Goal: Information Seeking & Learning: Check status

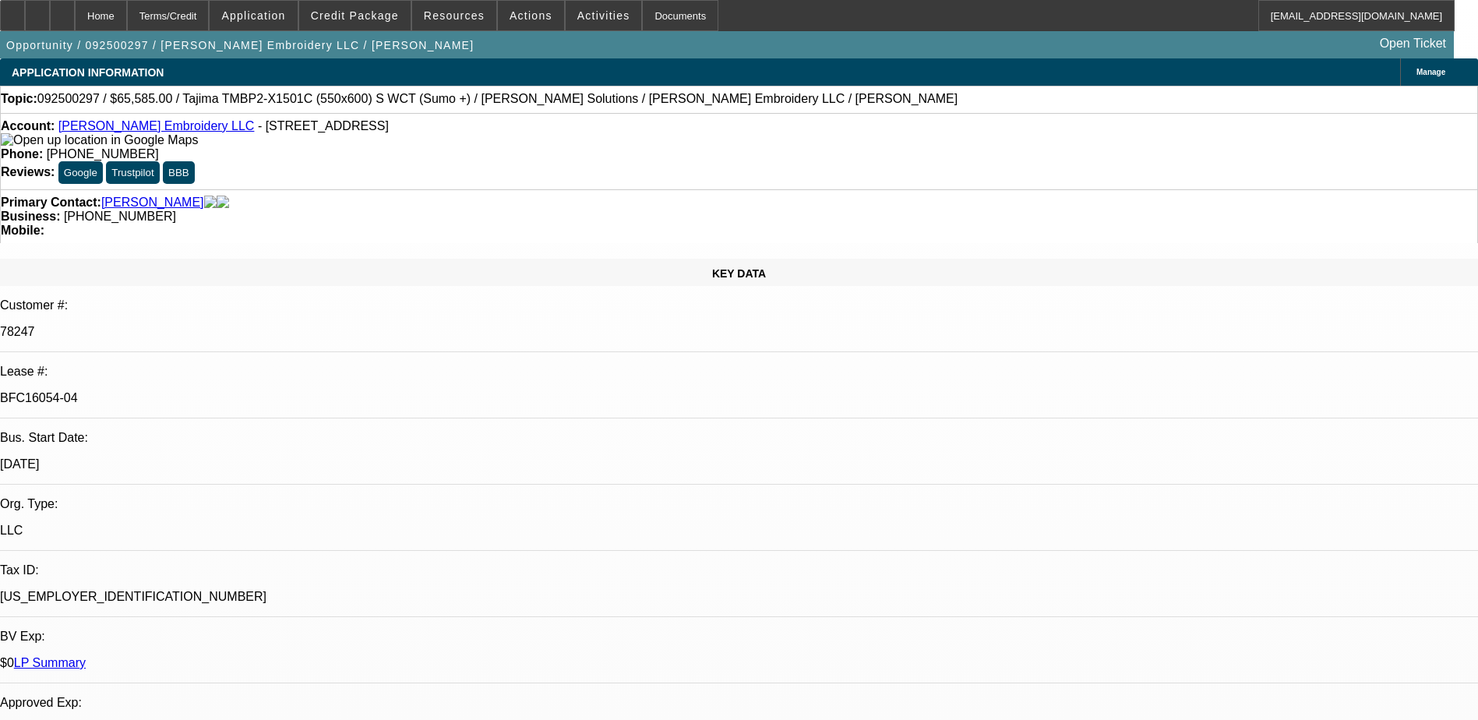
select select "0"
select select "2"
select select "0"
select select "2"
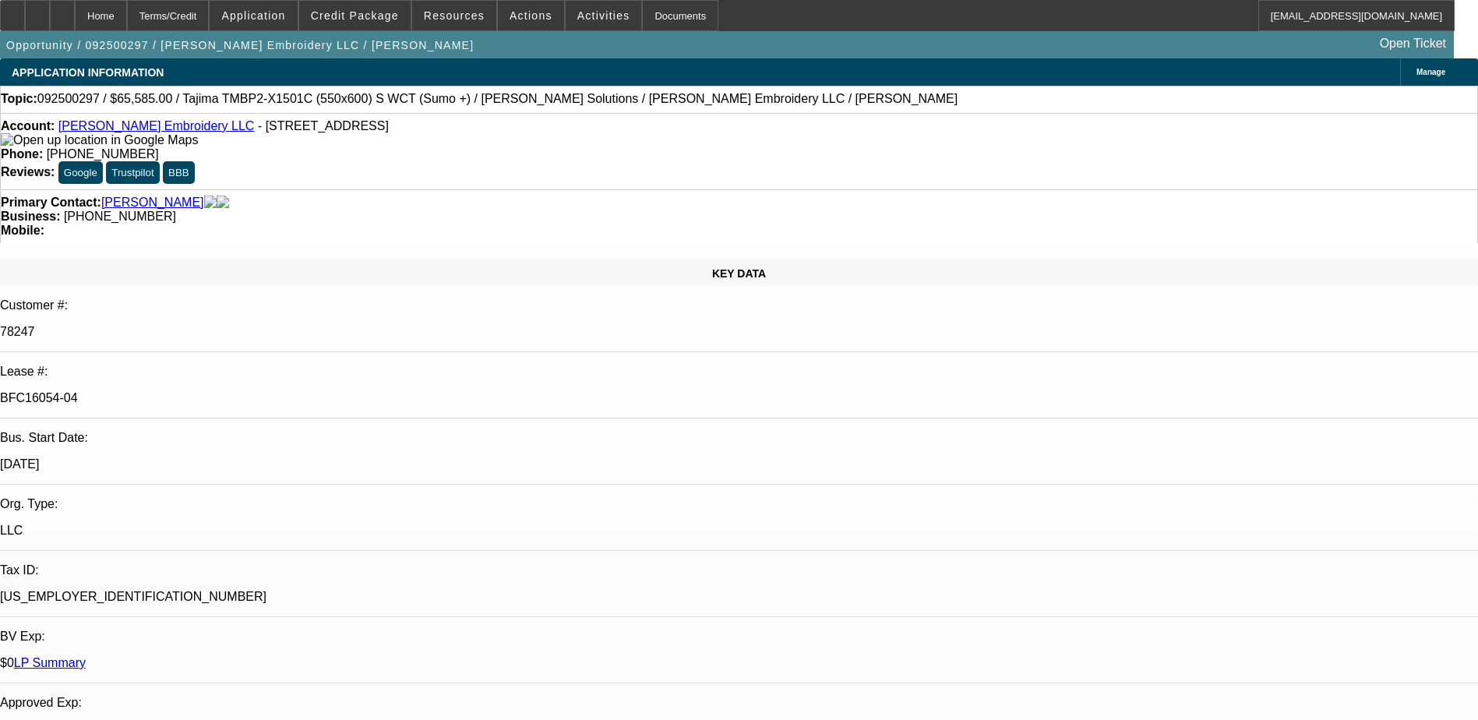
select select "0"
select select "2"
select select "0"
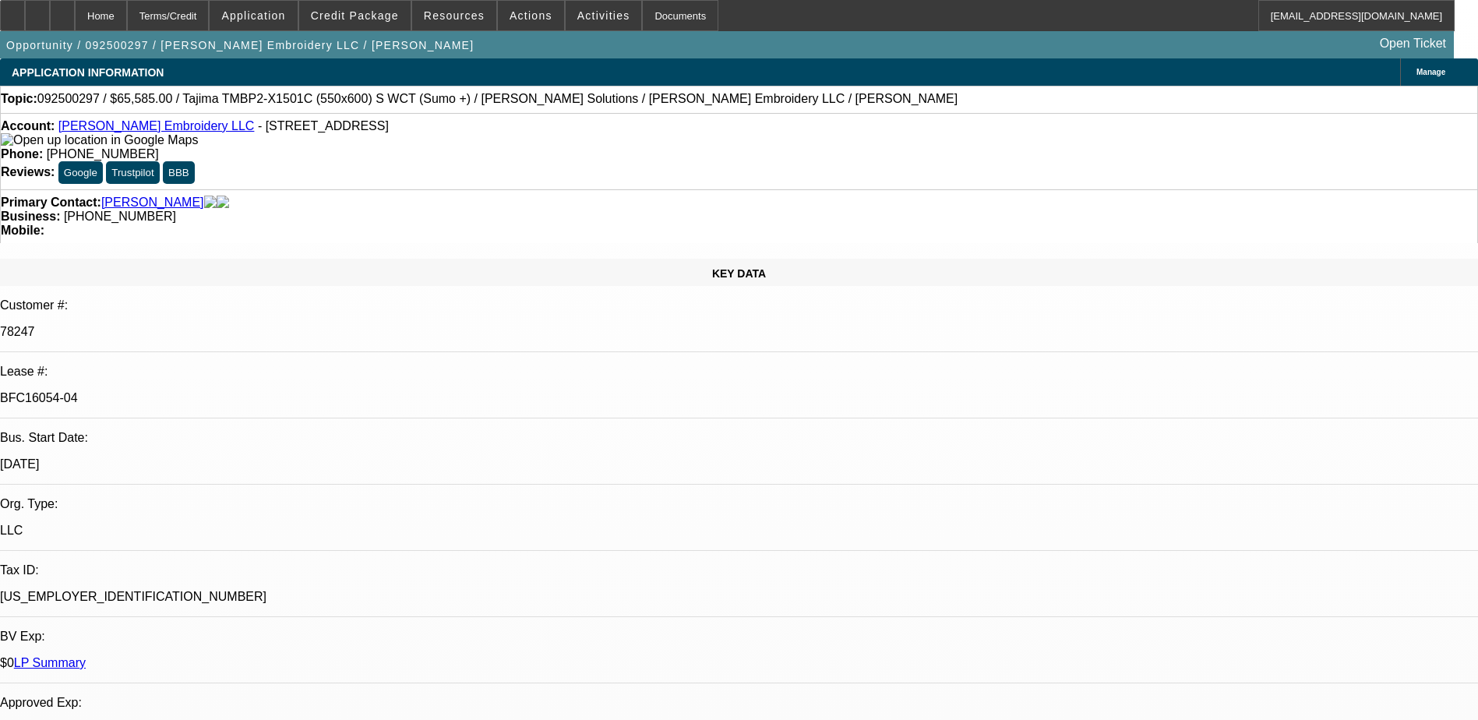
select select "2"
select select "0"
select select "1"
select select "2"
select select "6"
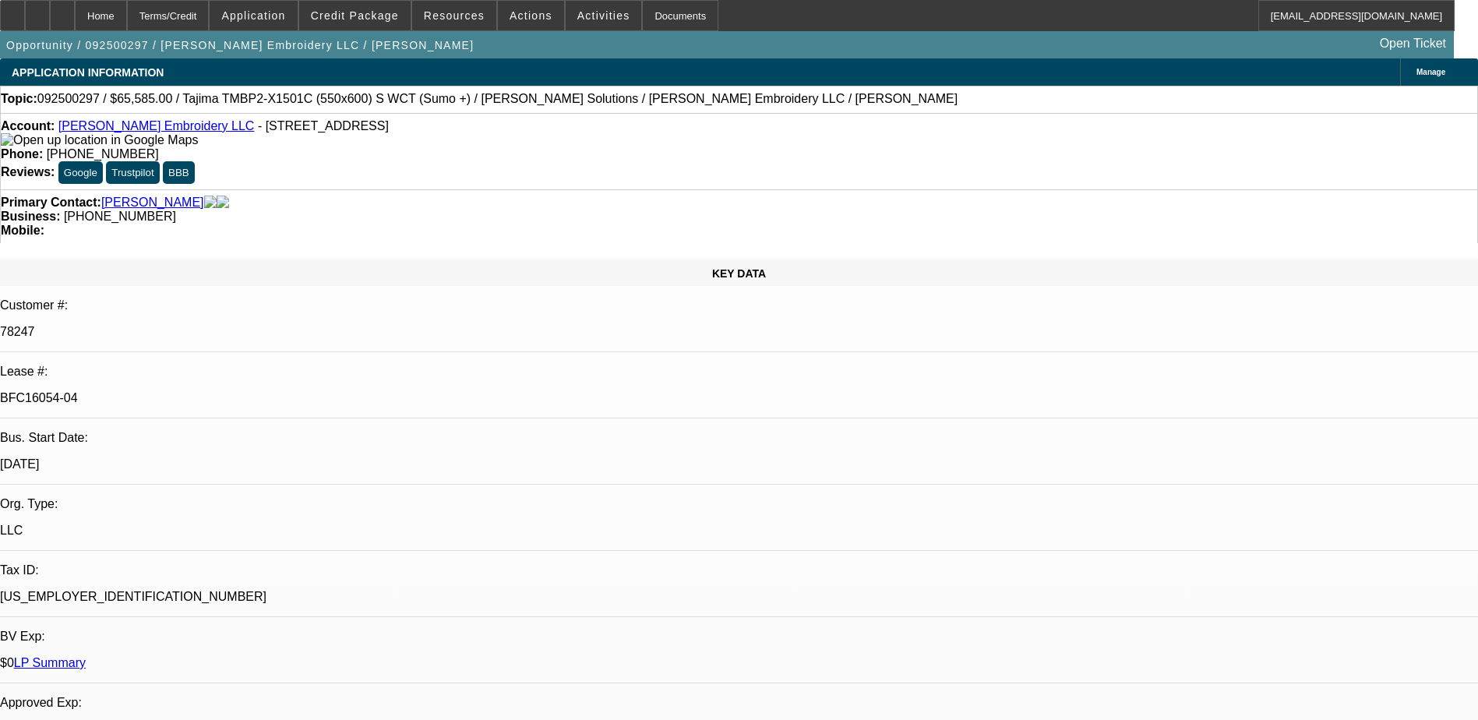
select select "1"
select select "2"
select select "6"
select select "1"
select select "2"
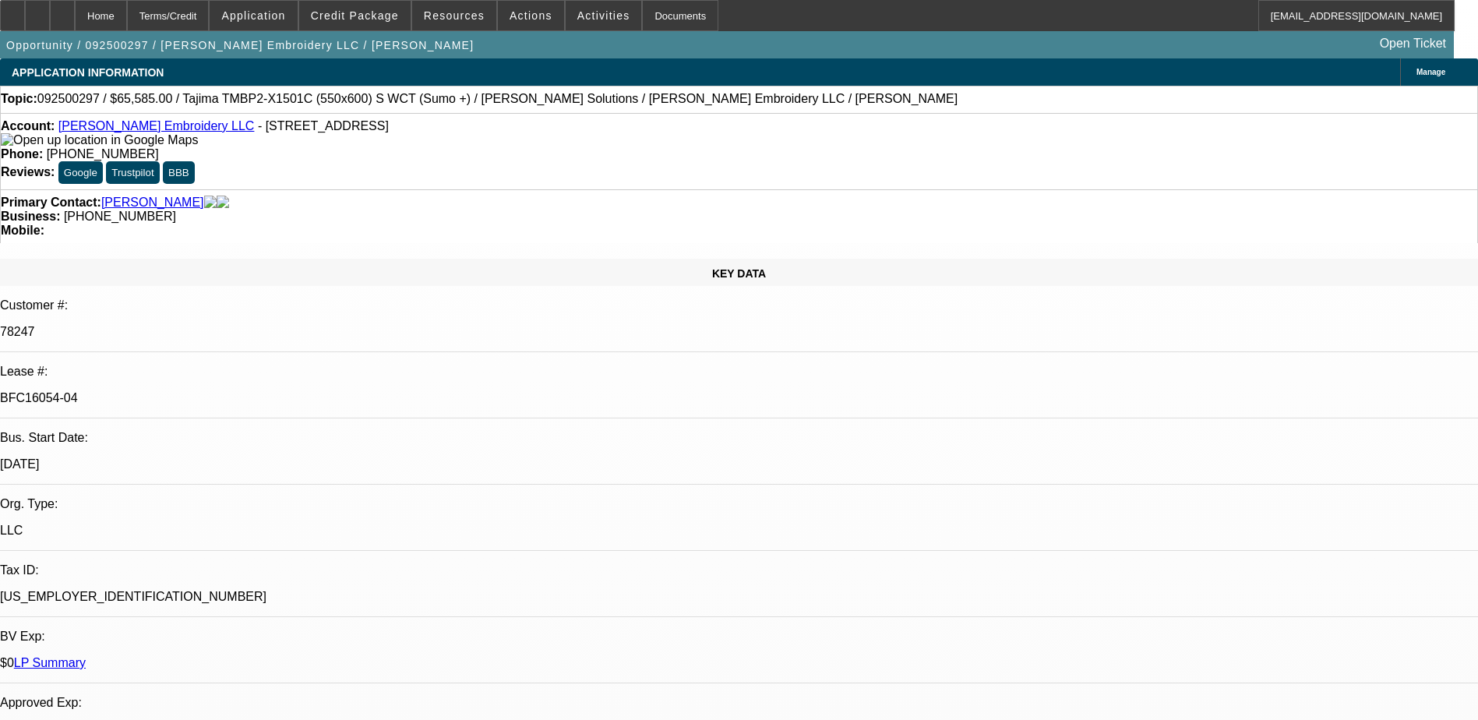
select select "6"
select select "1"
select select "2"
select select "6"
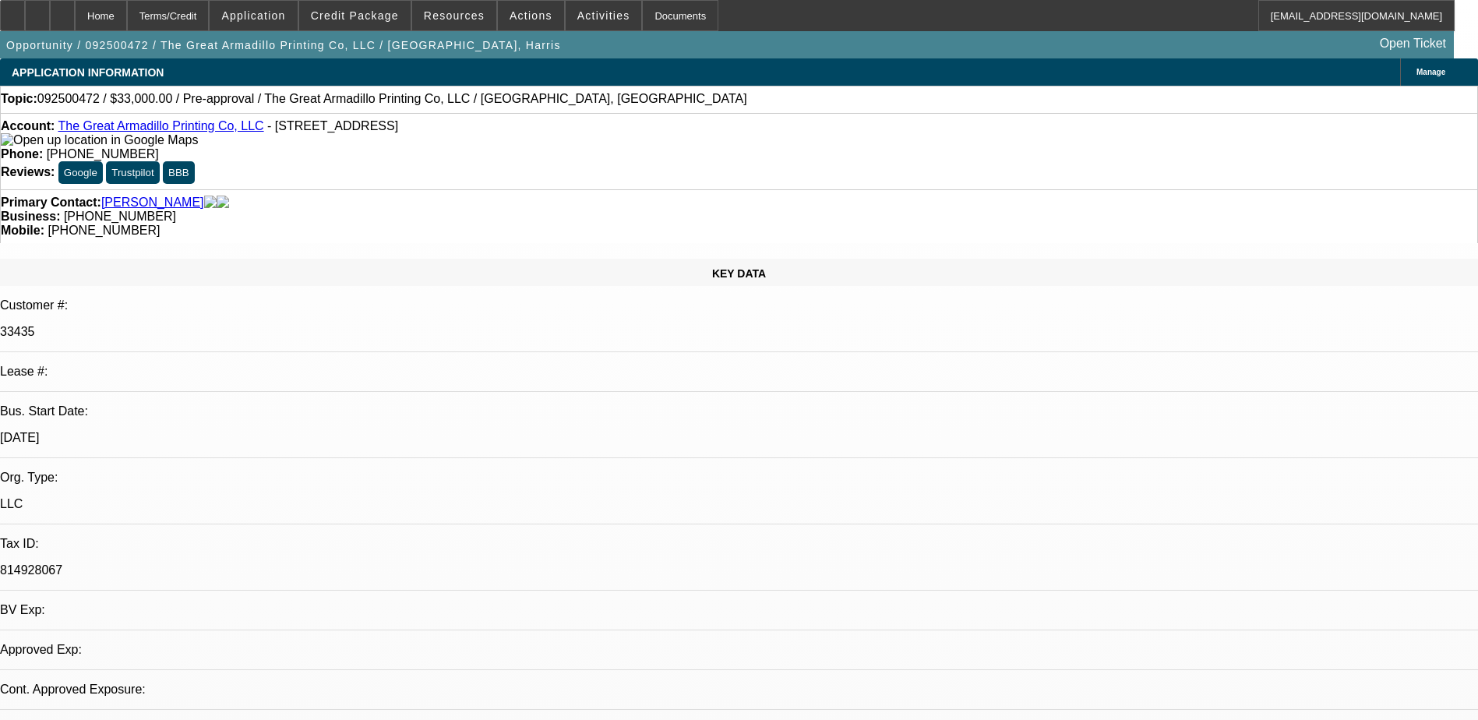
select select "0"
select select "2"
select select "0.1"
select select "4"
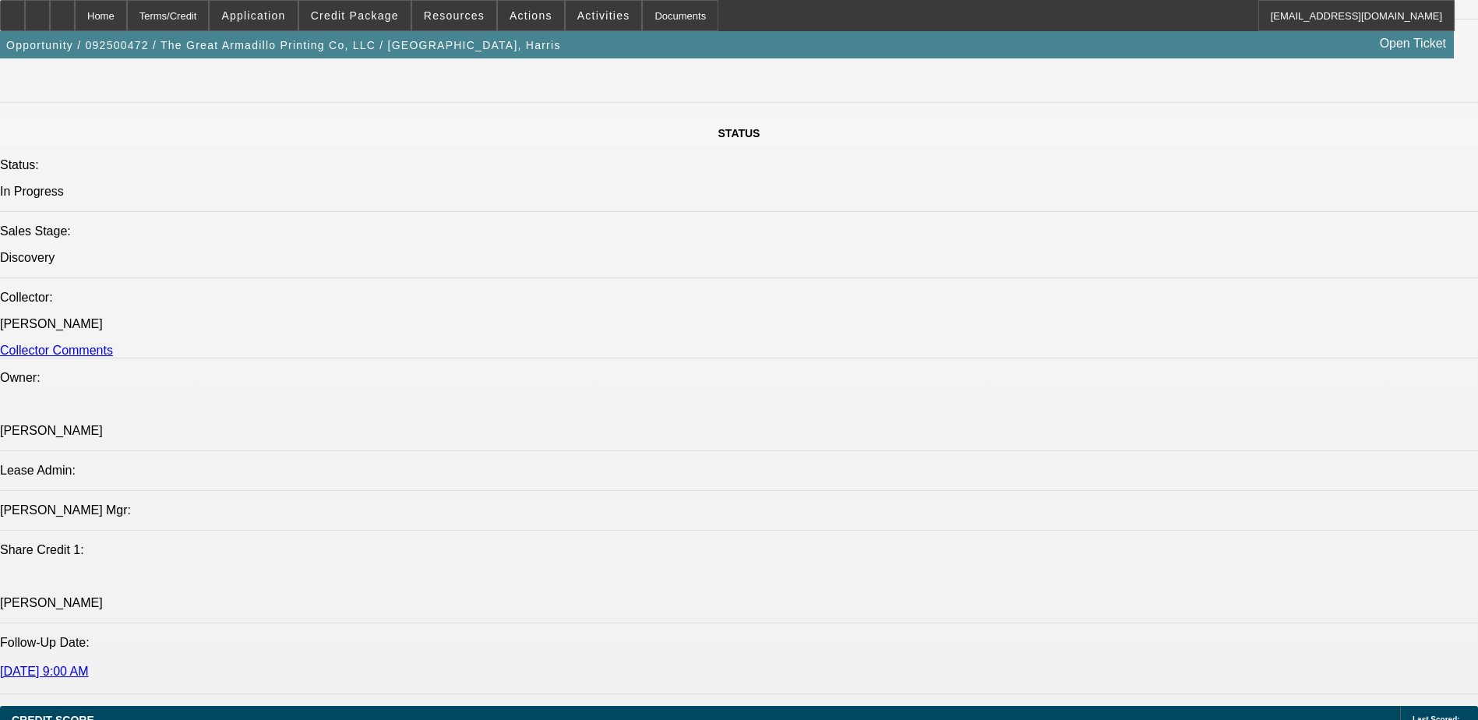
scroll to position [1636, 0]
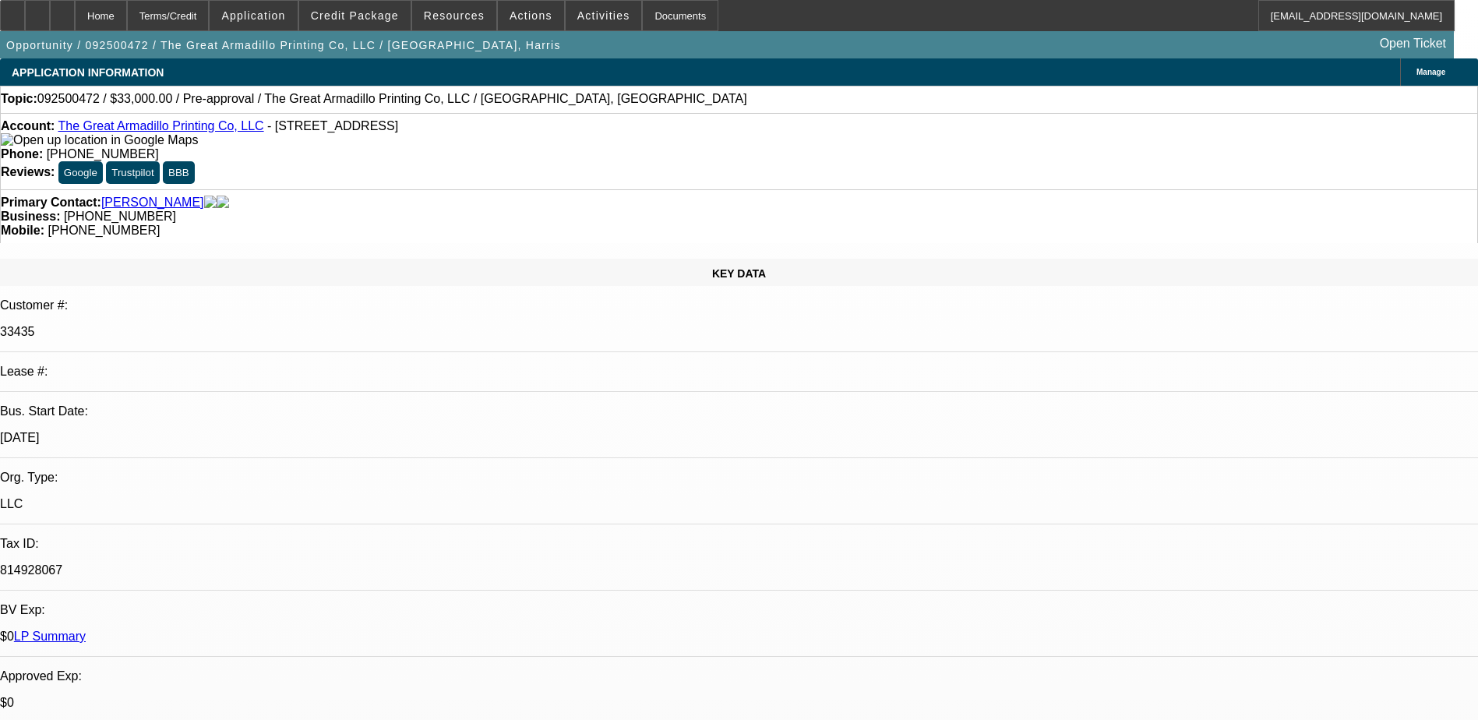
drag, startPoint x: 1152, startPoint y: 529, endPoint x: 1275, endPoint y: 529, distance: 122.3
drag, startPoint x: 1275, startPoint y: 529, endPoint x: 1233, endPoint y: 532, distance: 42.2
copy div "CobraFlex DTF printer"
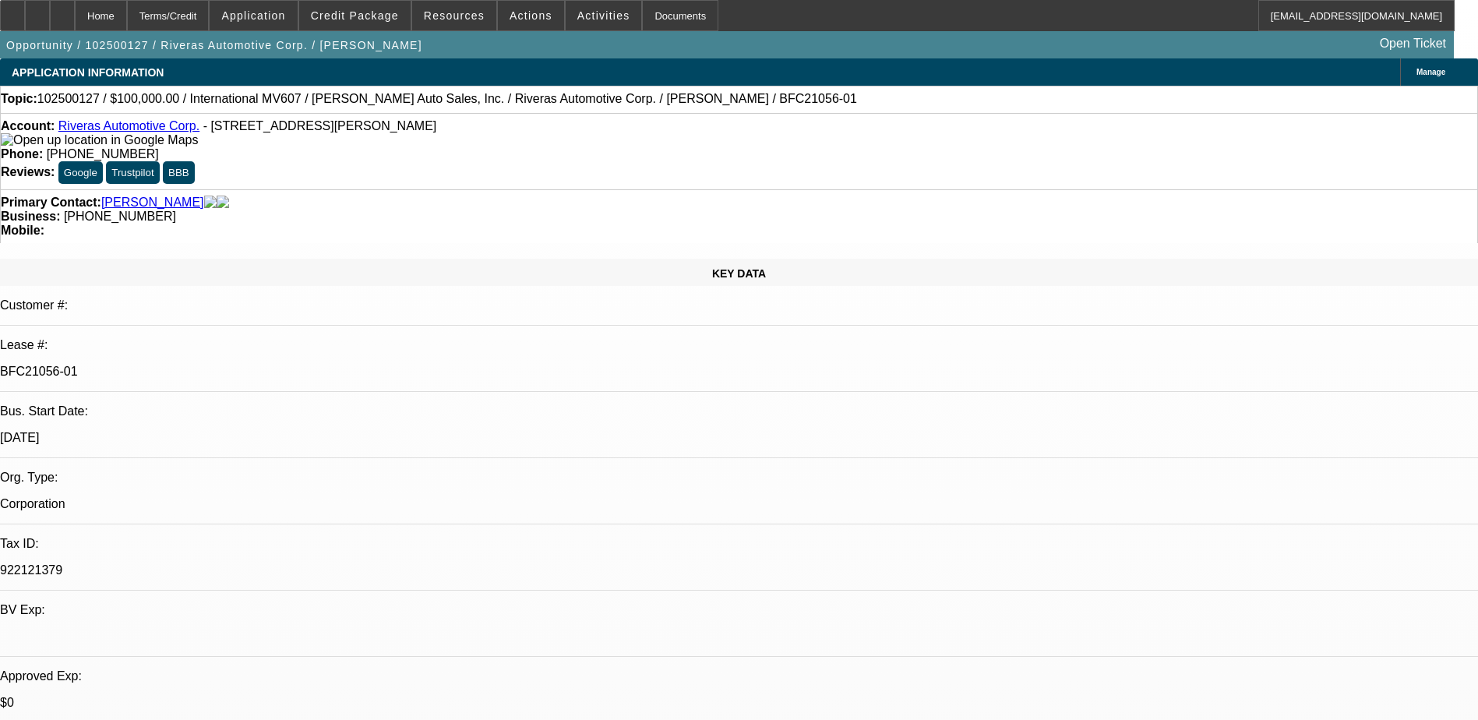
select select "0"
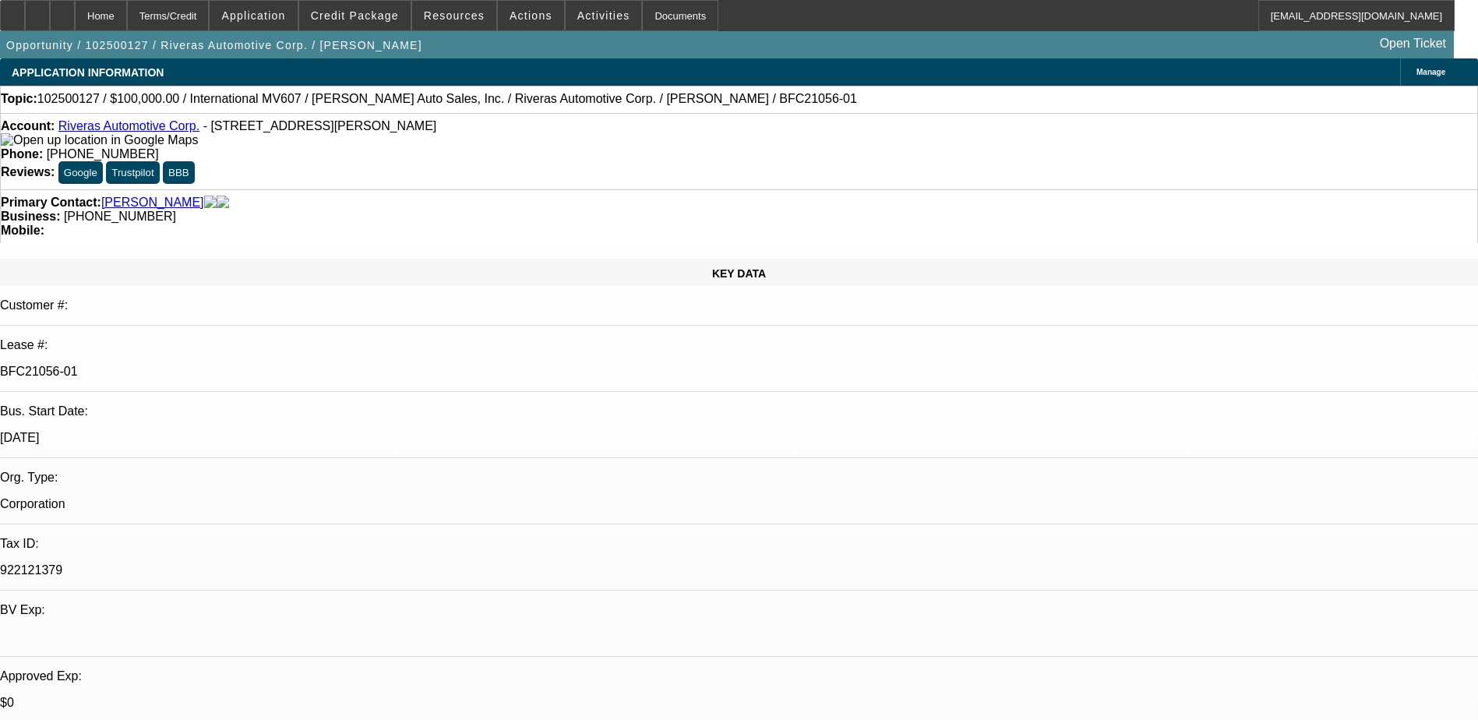
select select "0"
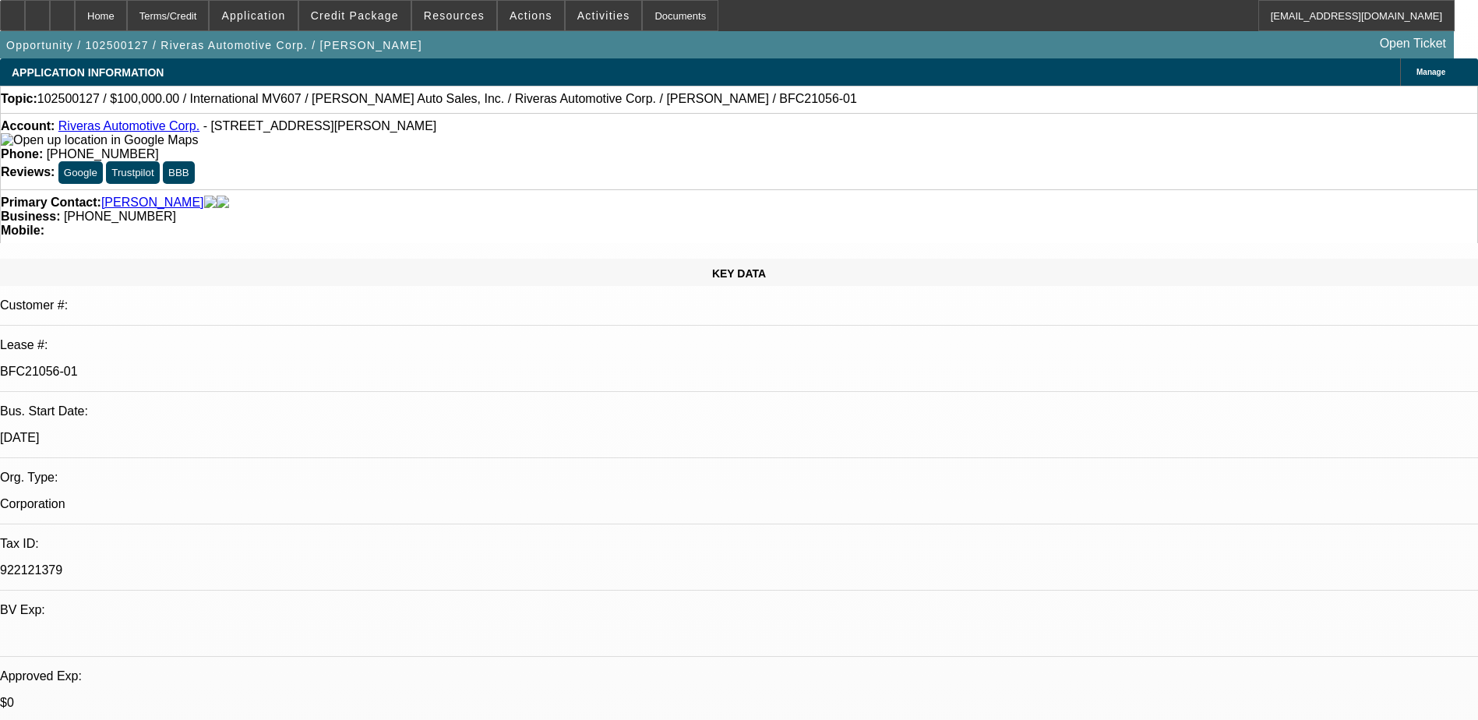
select select "0"
select select "1"
select select "6"
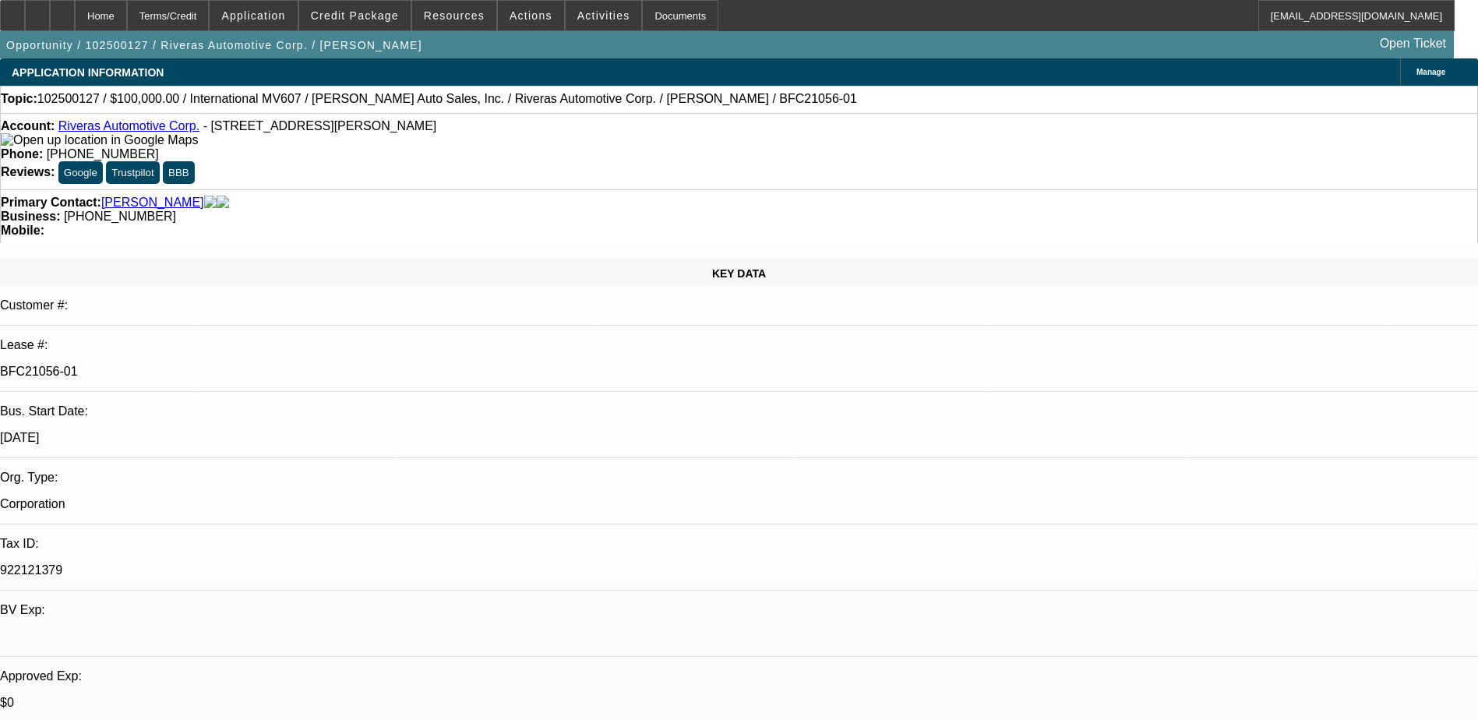
select select "1"
select select "6"
select select "1"
select select "2"
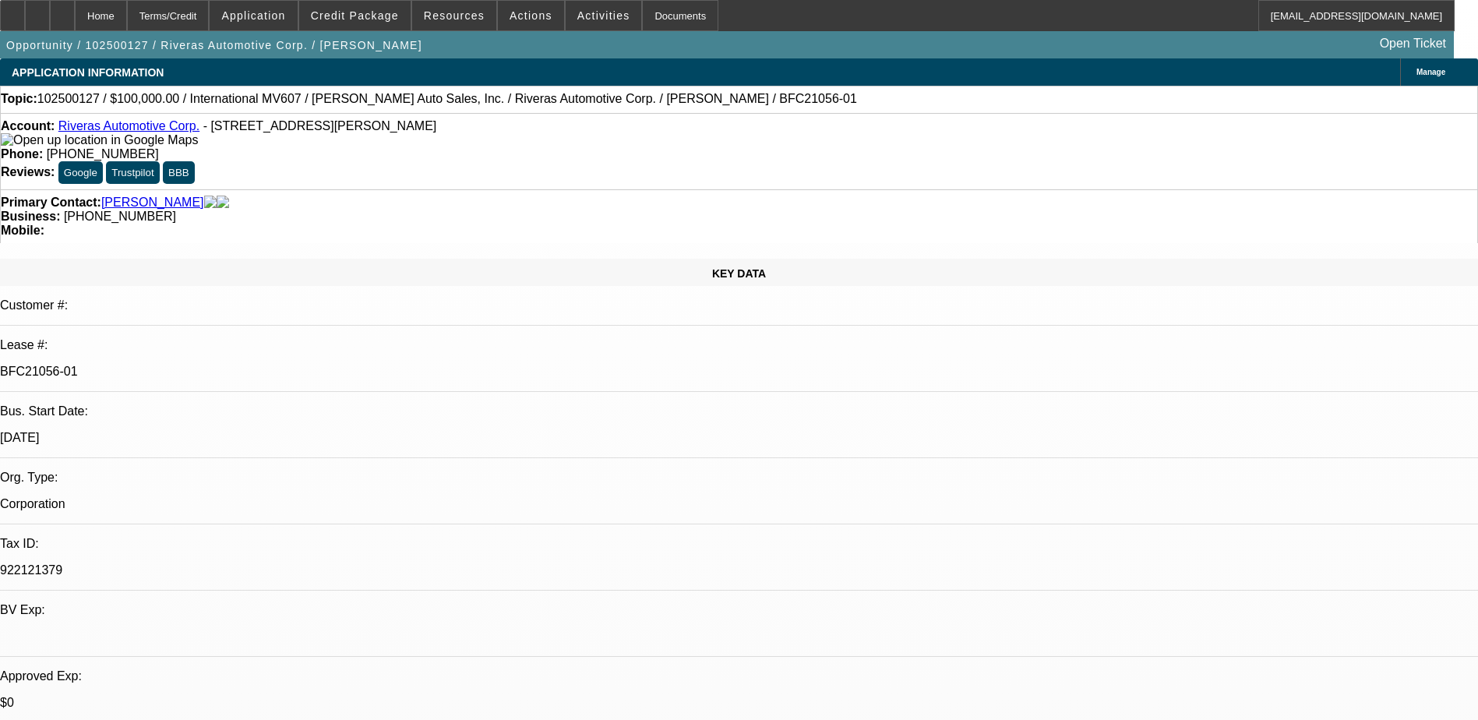
select select "6"
select select "1"
select select "2"
select select "6"
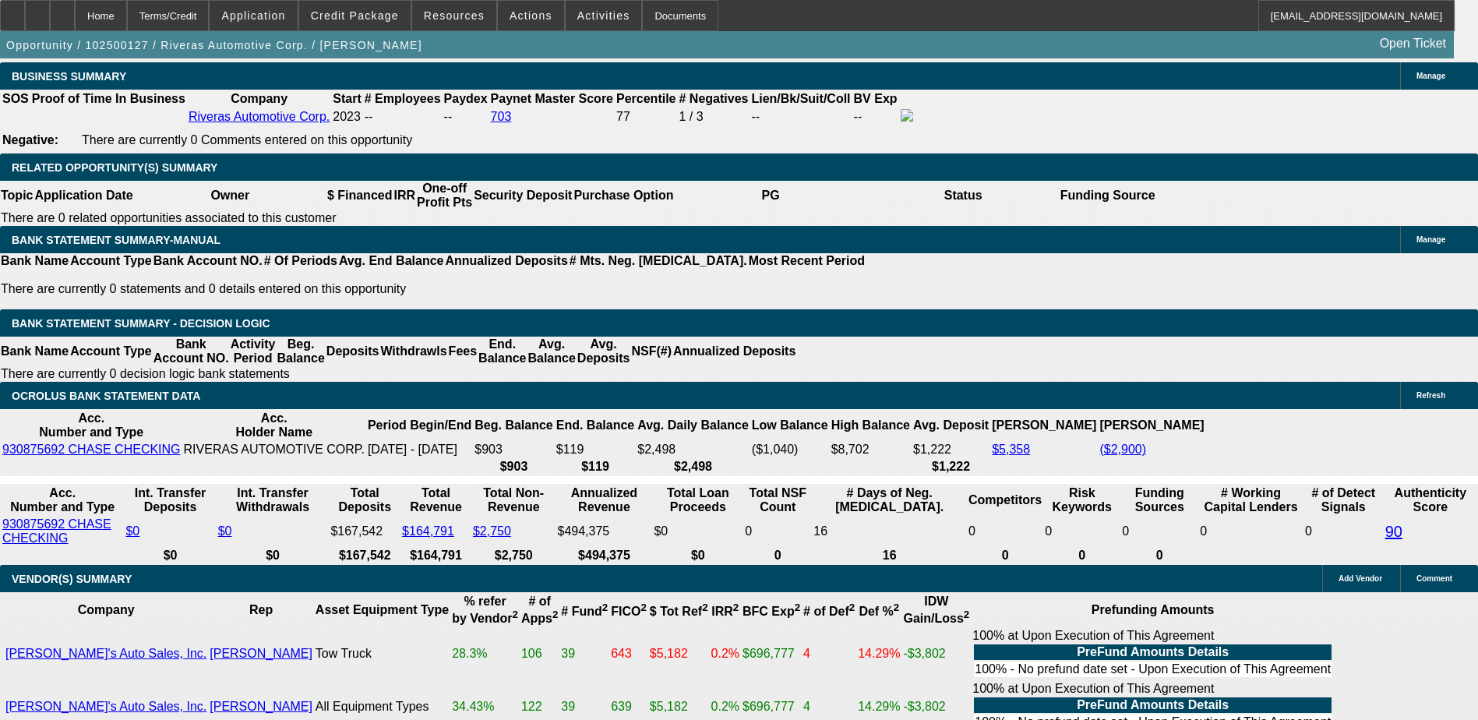
scroll to position [2104, 0]
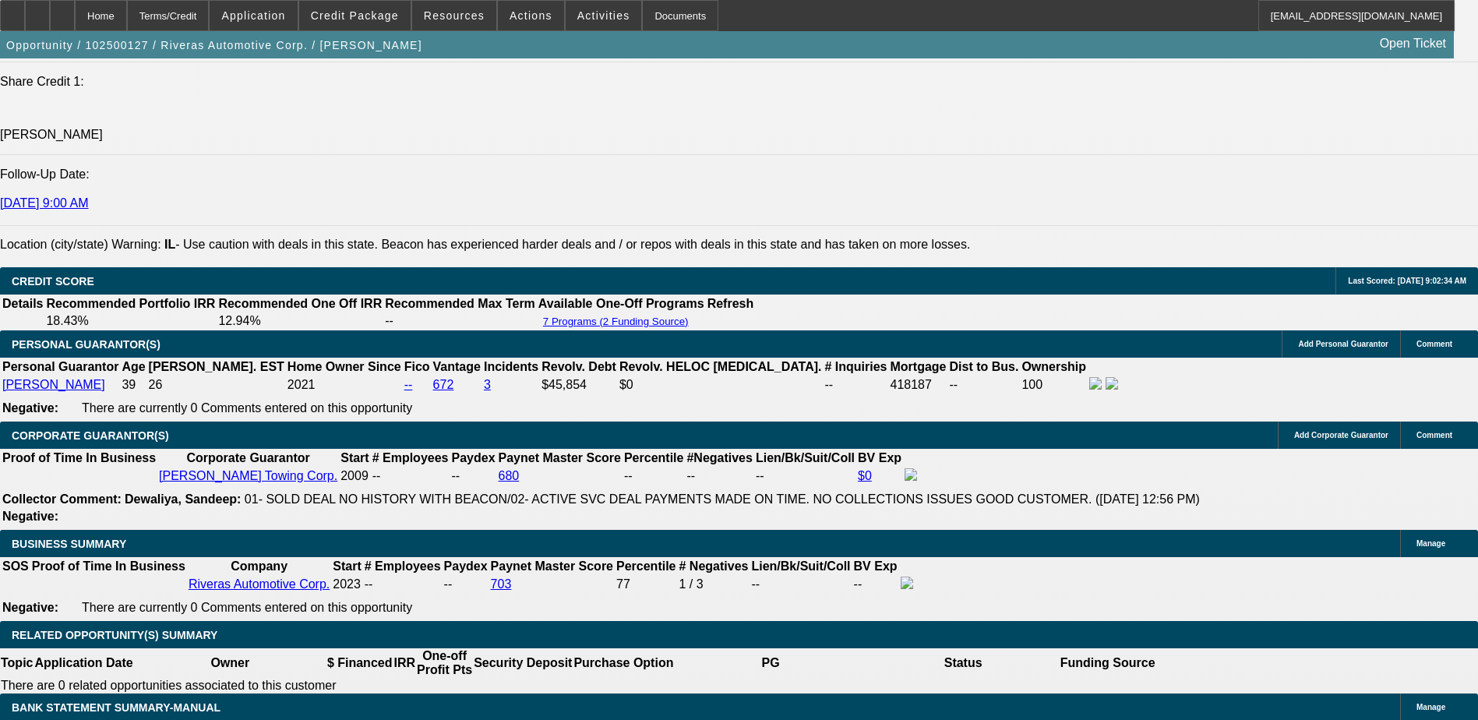
select select "0"
select select "6"
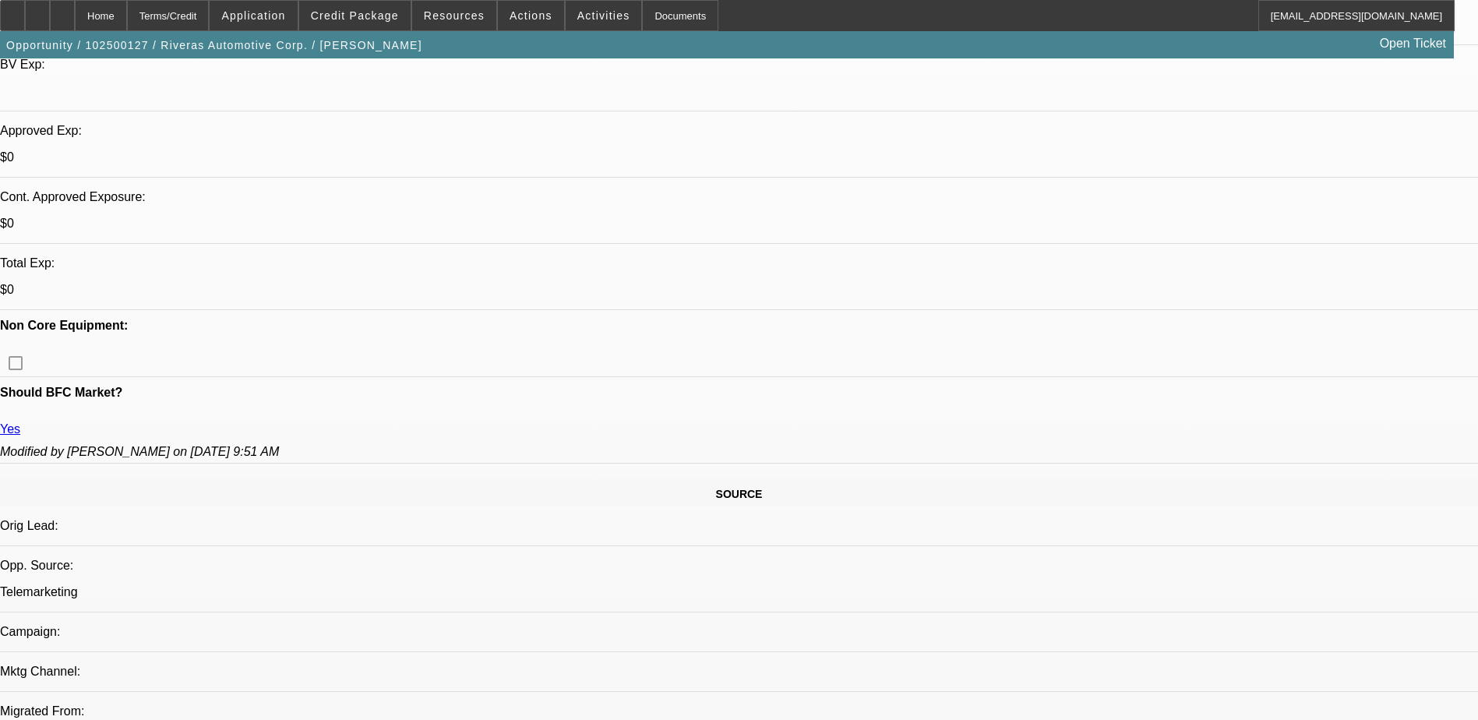
scroll to position [0, 0]
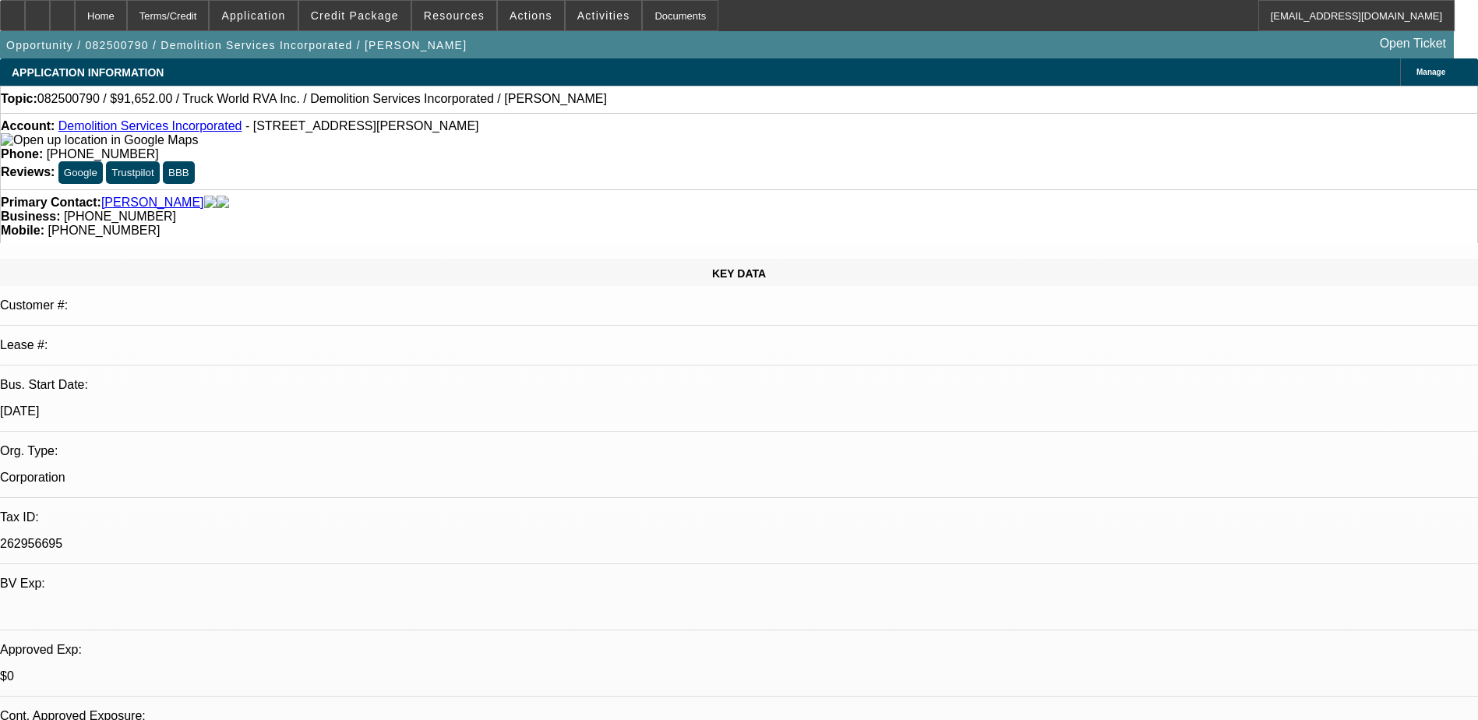
select select "0"
select select "2"
select select "0.1"
select select "4"
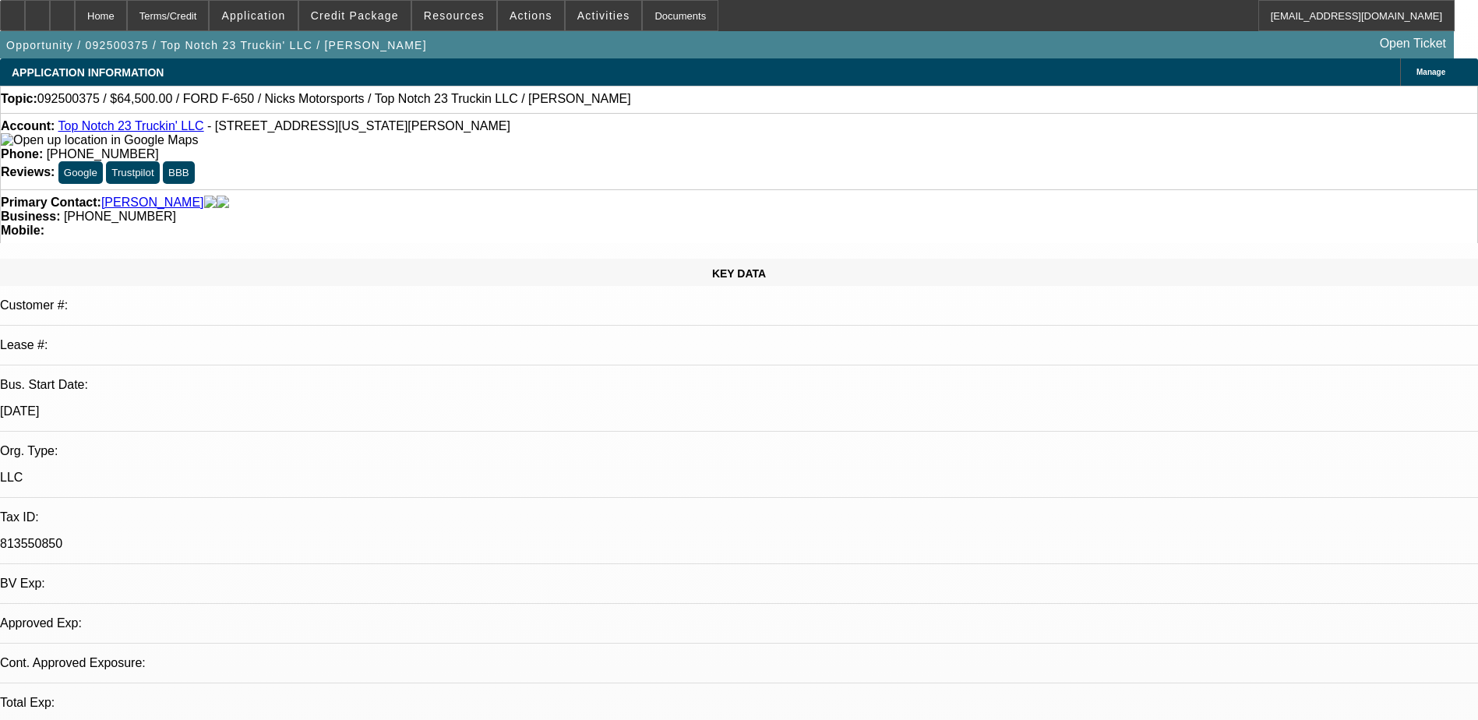
select select "0"
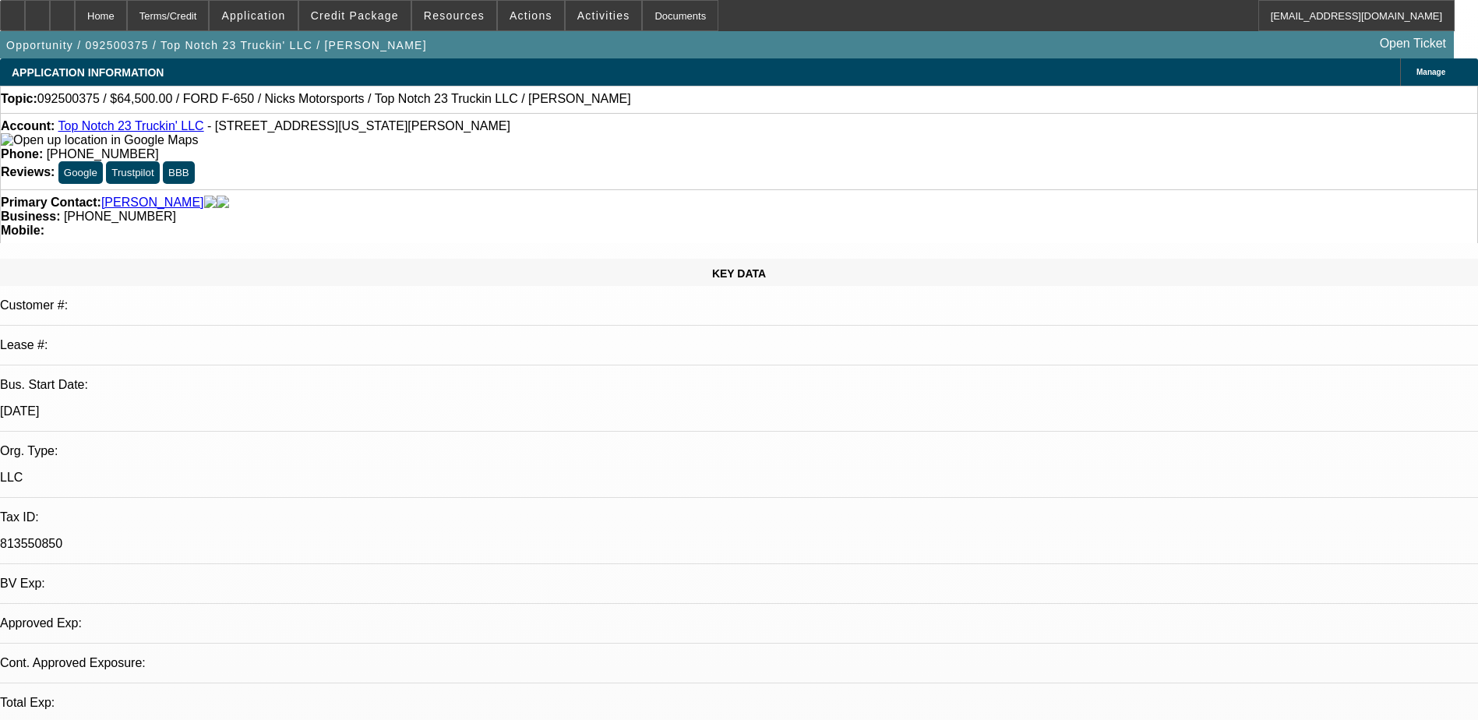
select select "0"
select select "1"
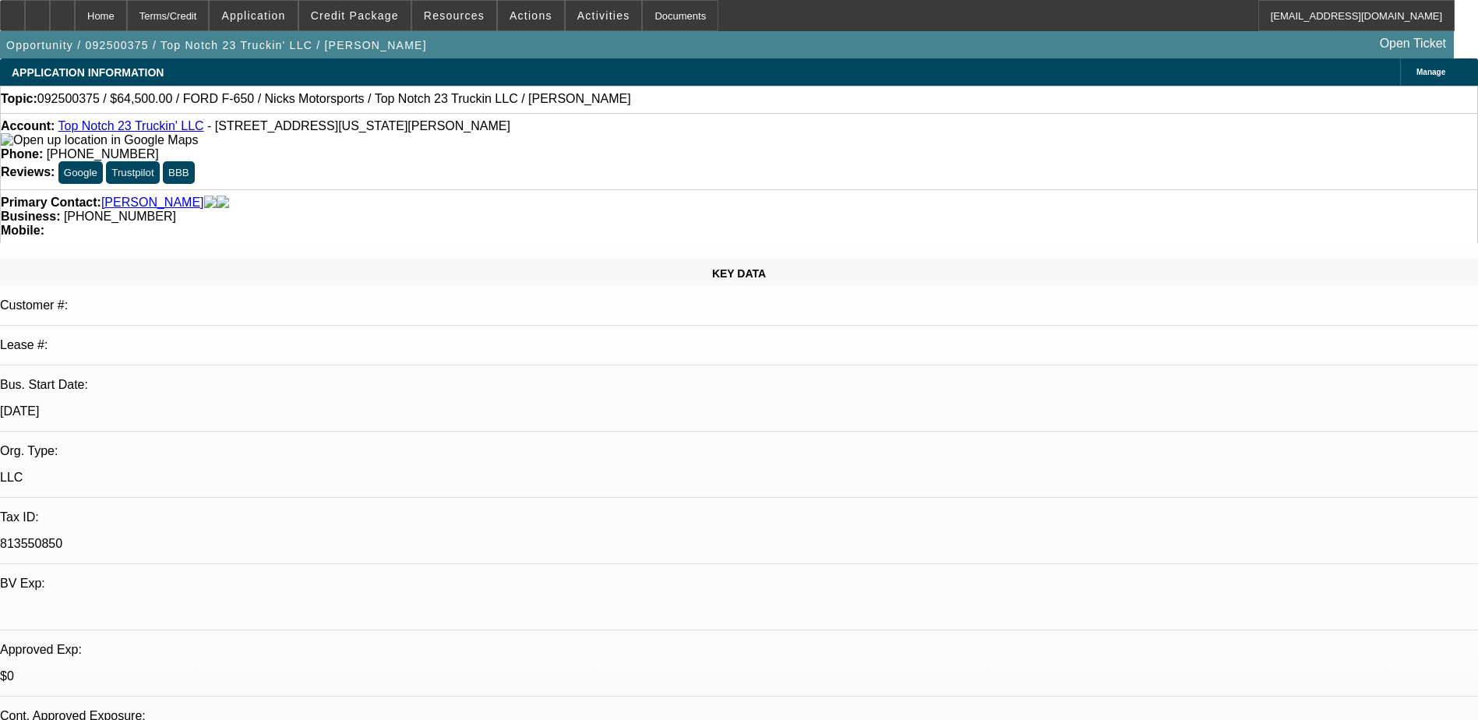
select select "2"
select select "5"
select select "1"
select select "2"
select select "5"
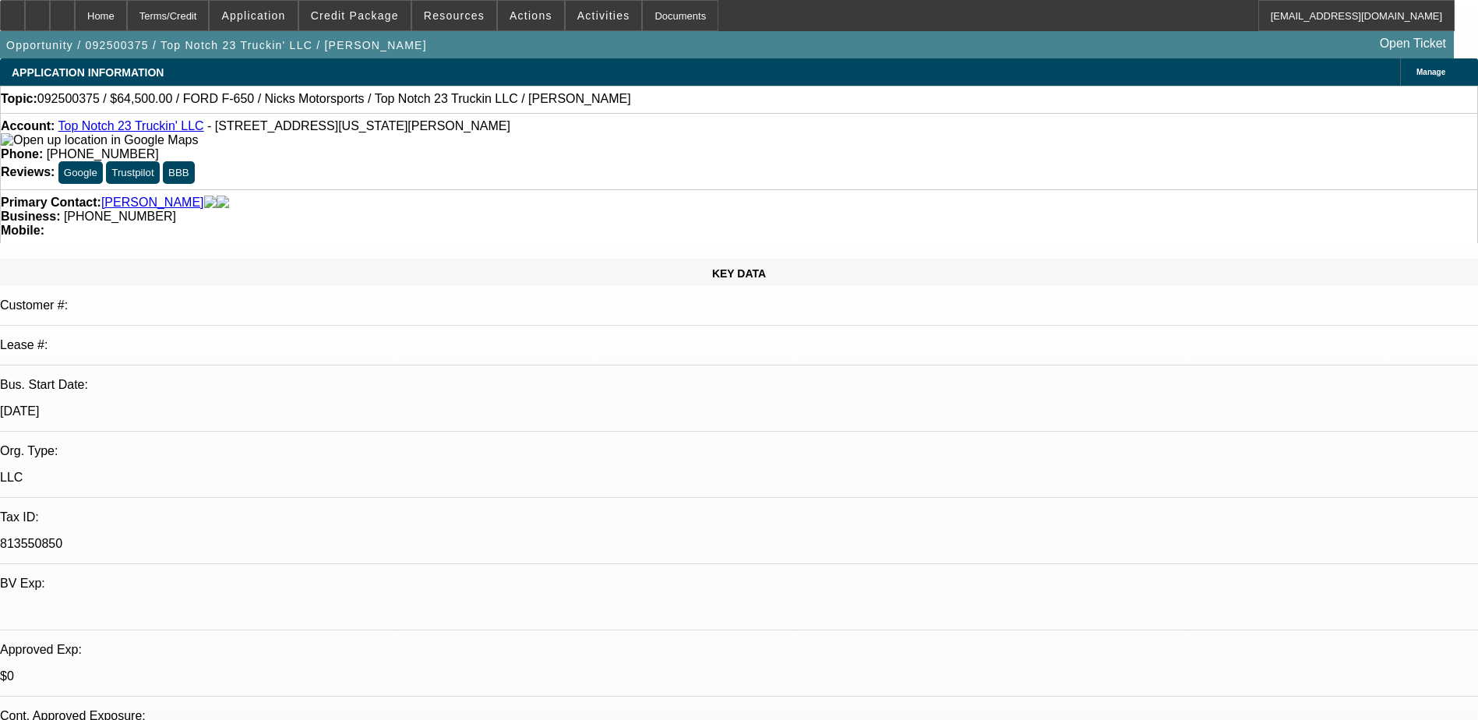
select select "1"
select select "2"
select select "5"
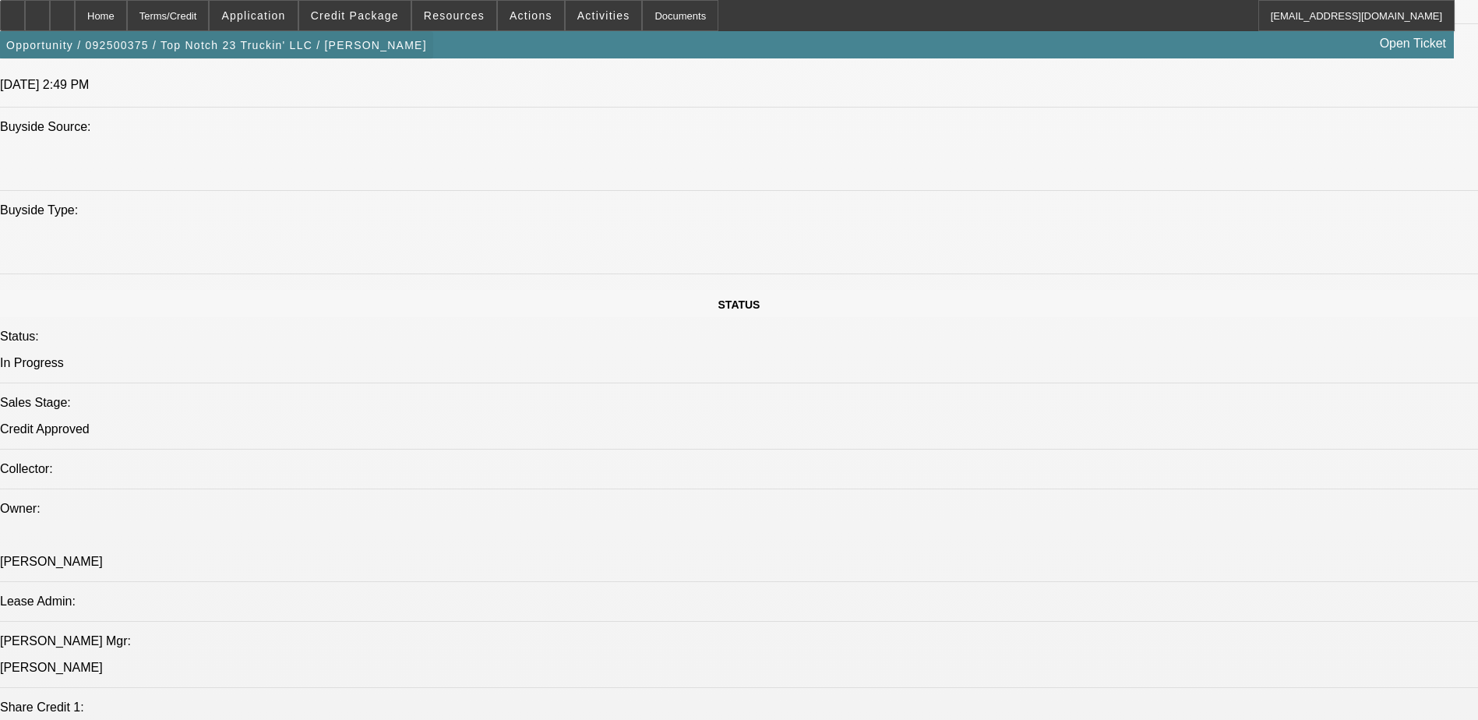
scroll to position [1247, 0]
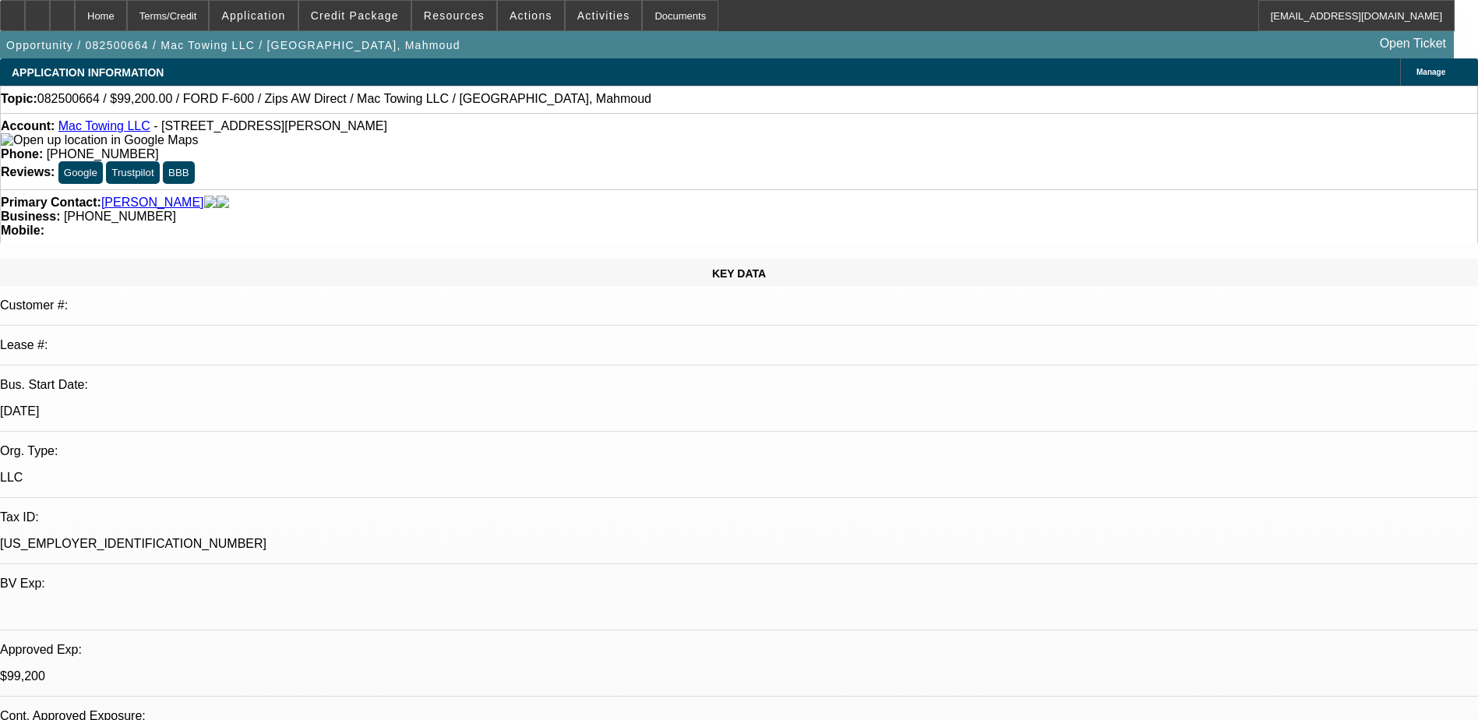
select select "0"
select select "2"
select select "0"
select select "0.2"
select select "2"
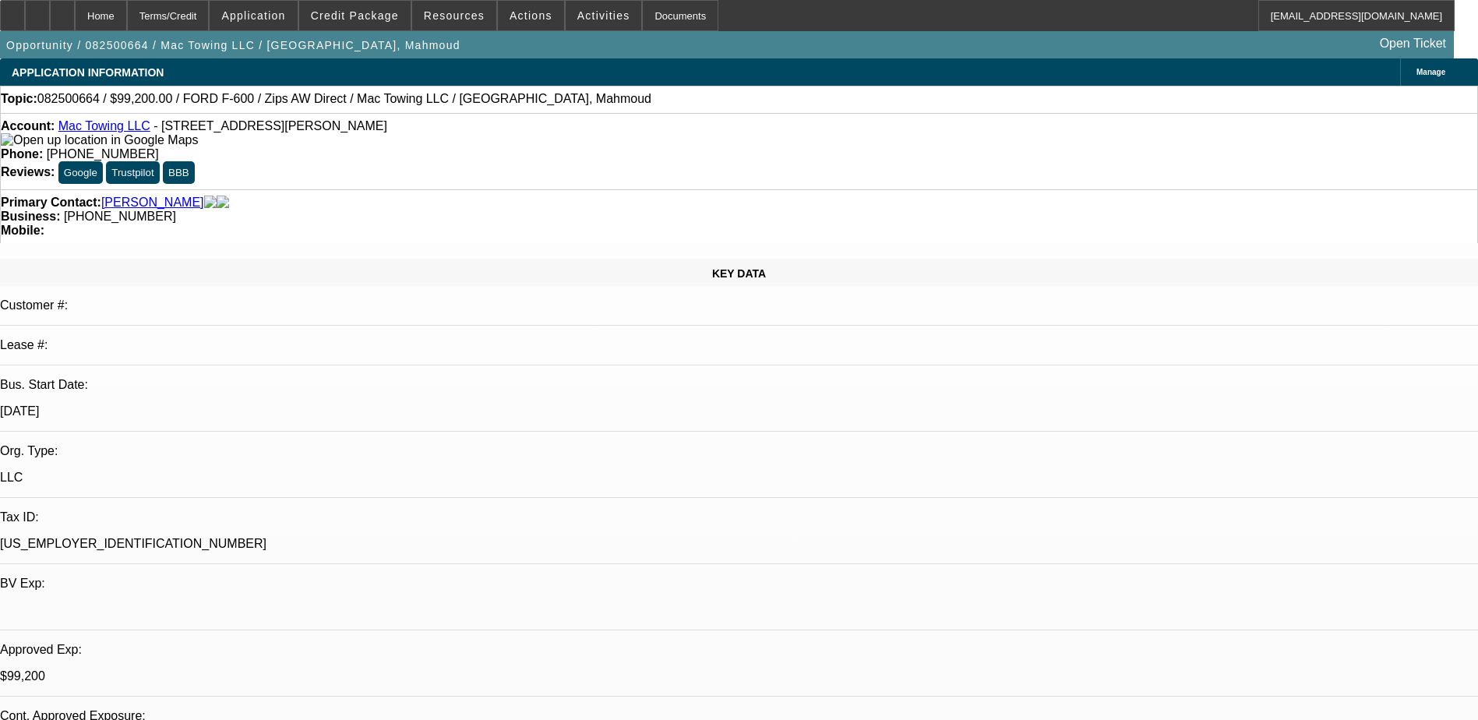
select select "0"
select select "0.2"
select select "2"
select select "0"
select select "0.2"
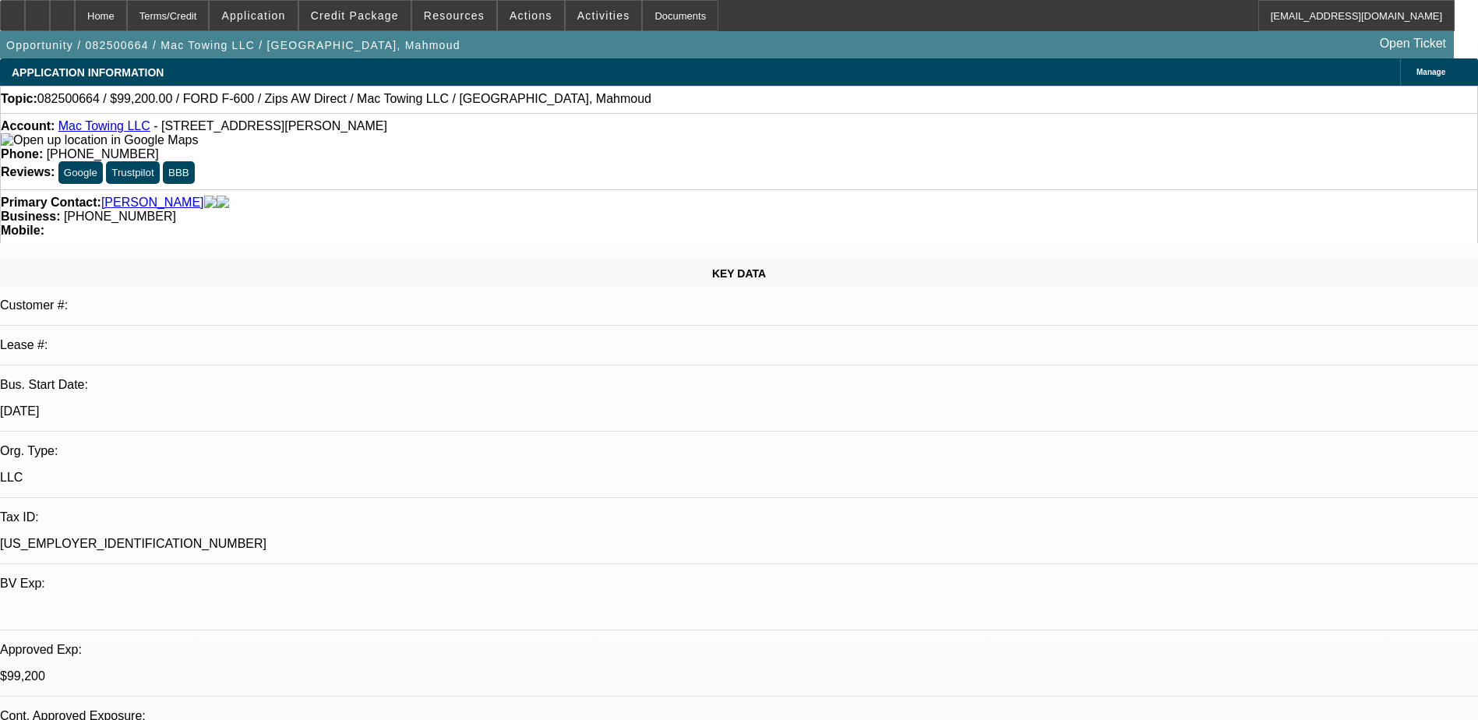
select select "2"
select select "0"
select select "1"
select select "2"
select select "6"
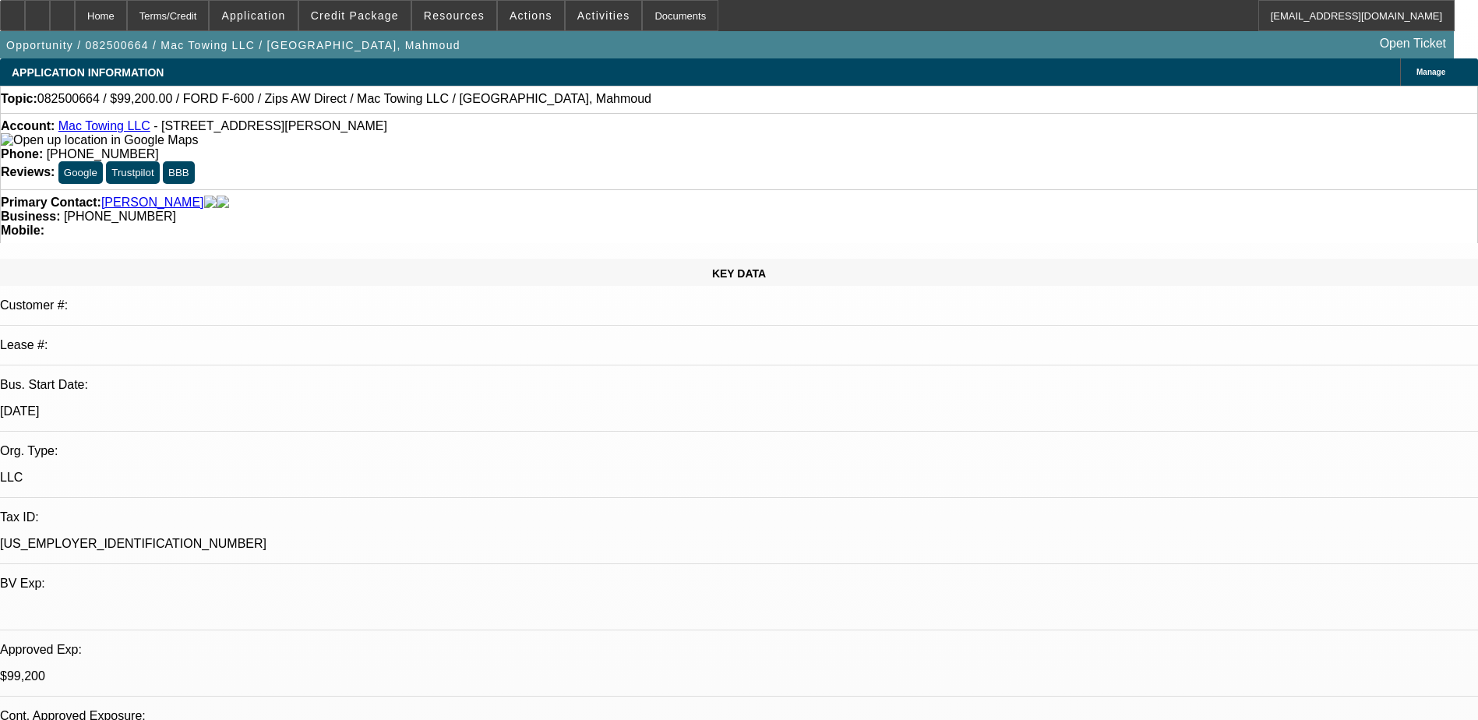
select select "1"
select select "2"
select select "6"
select select "1"
select select "2"
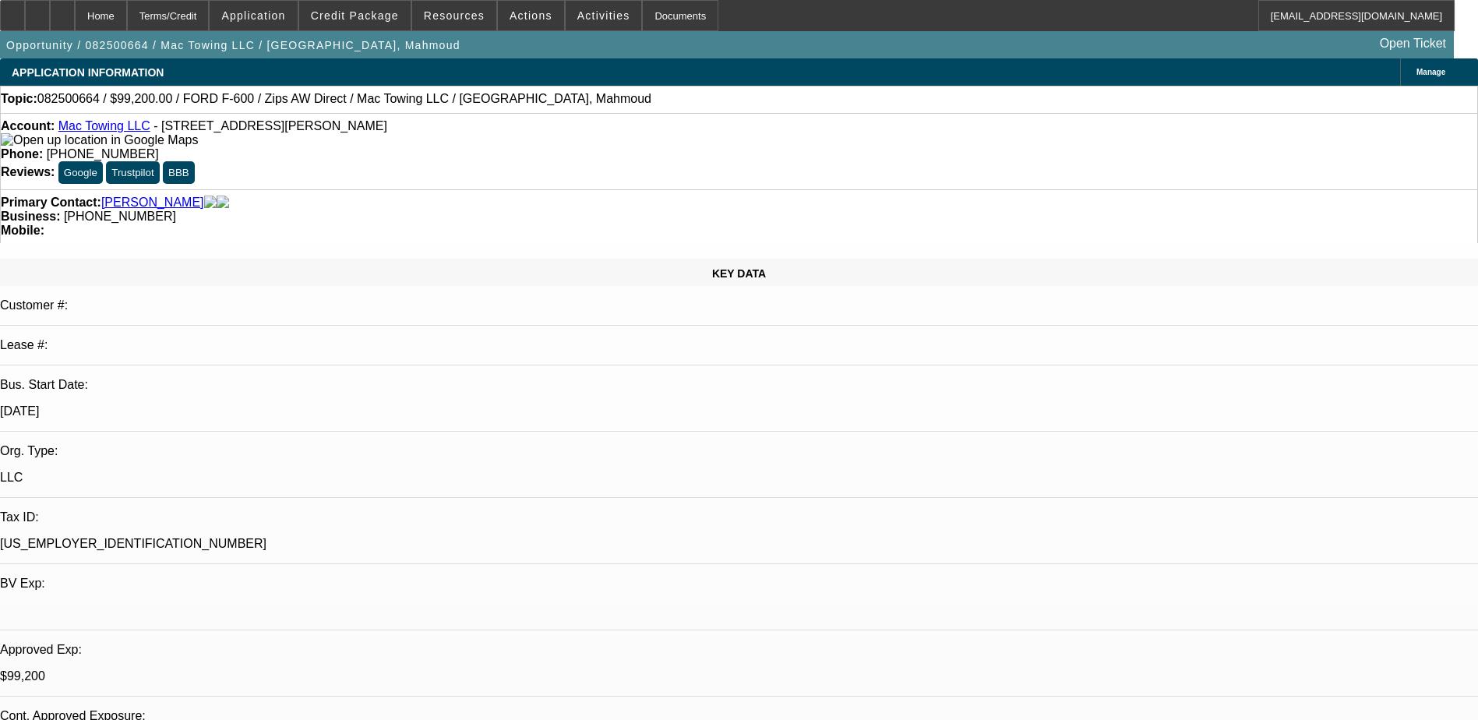
select select "6"
select select "1"
select select "2"
select select "6"
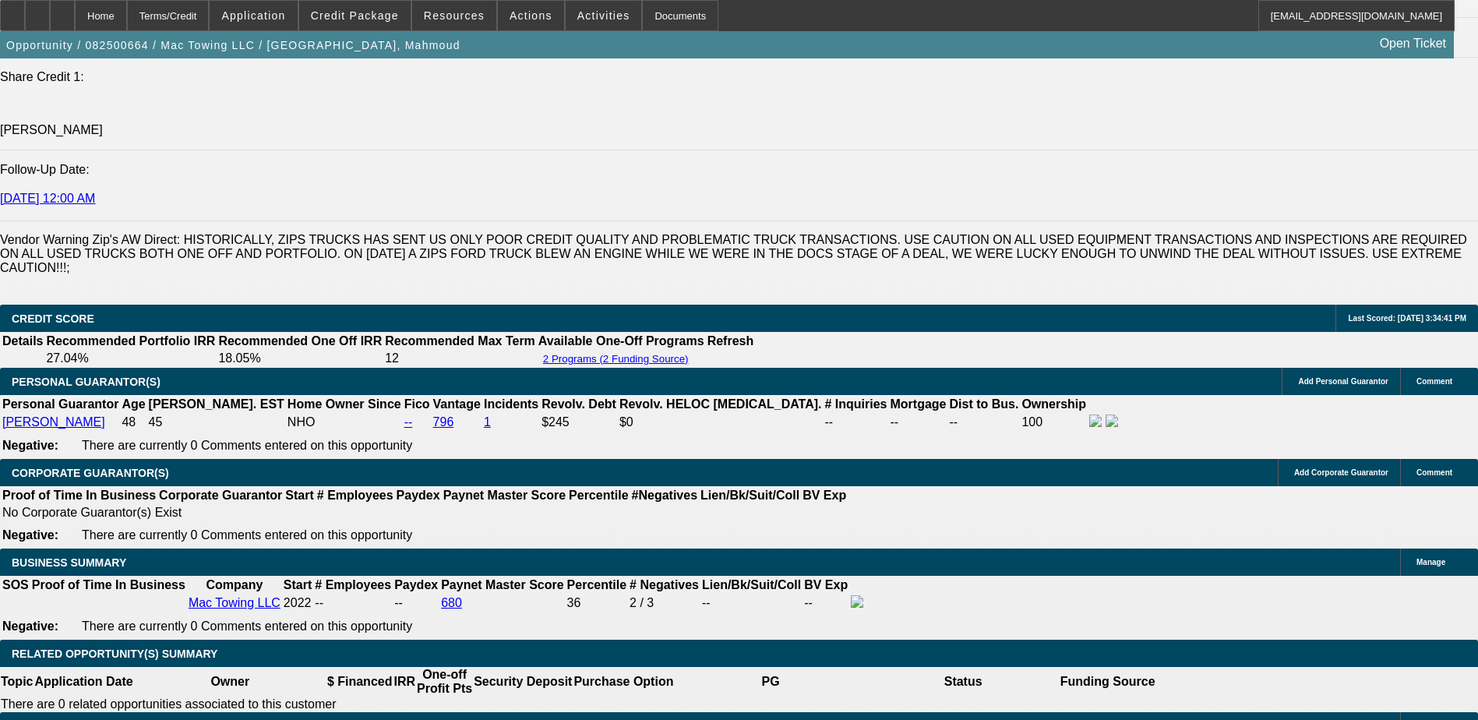
scroll to position [2338, 0]
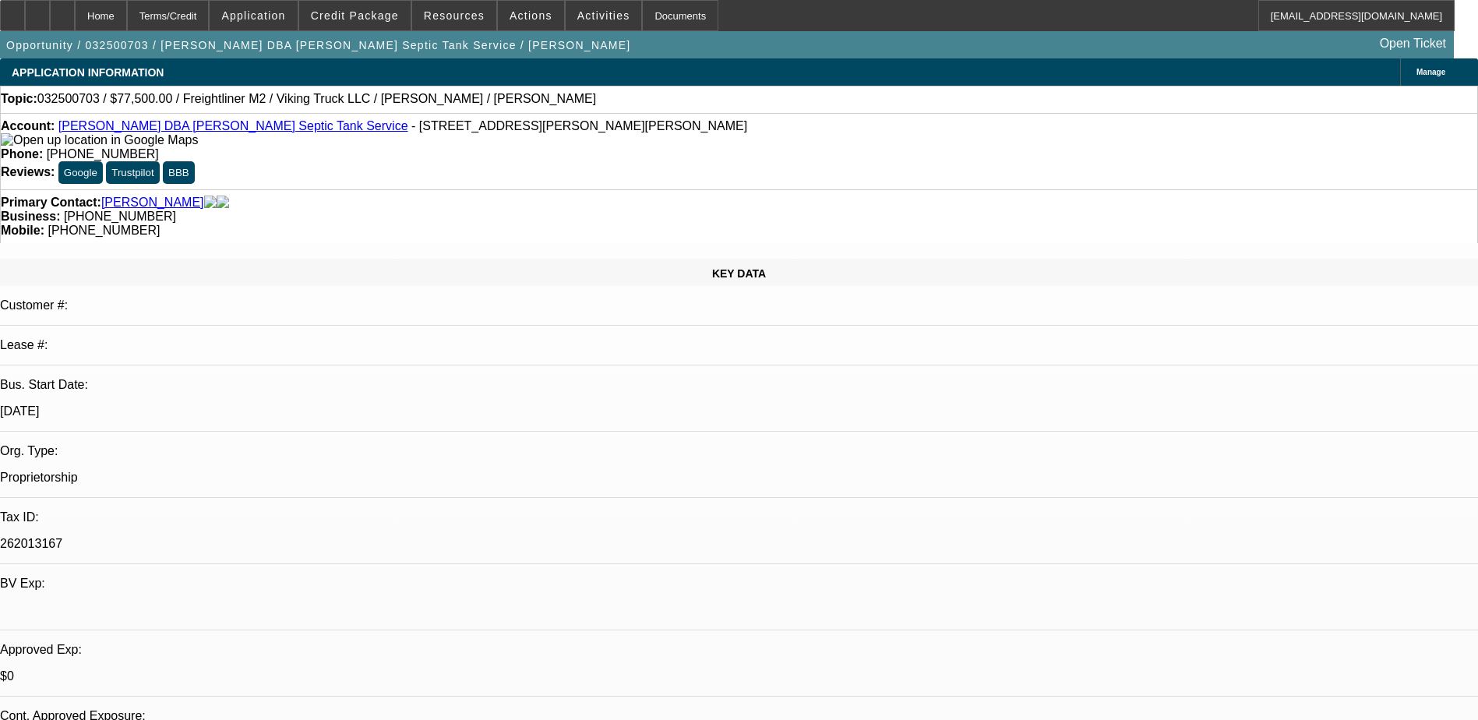
select select "0"
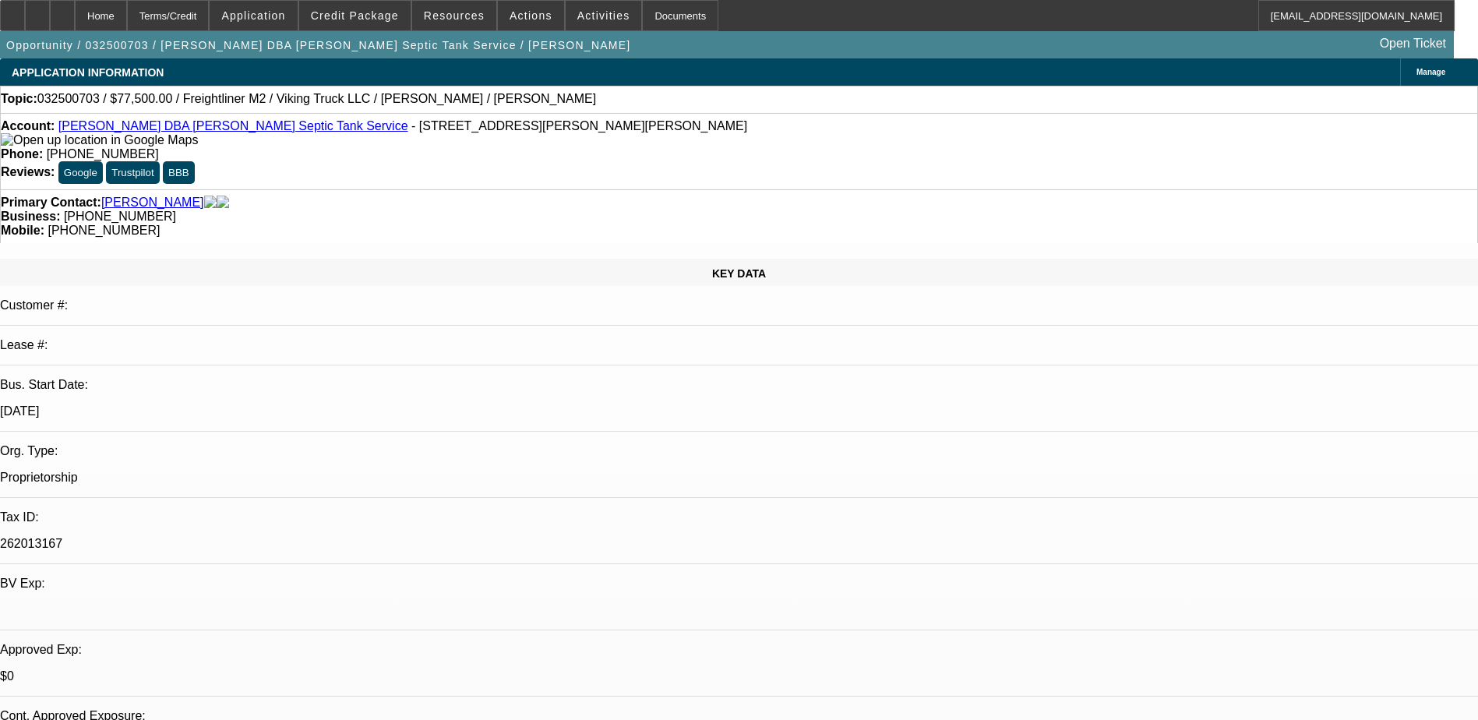
select select "0"
select select "1"
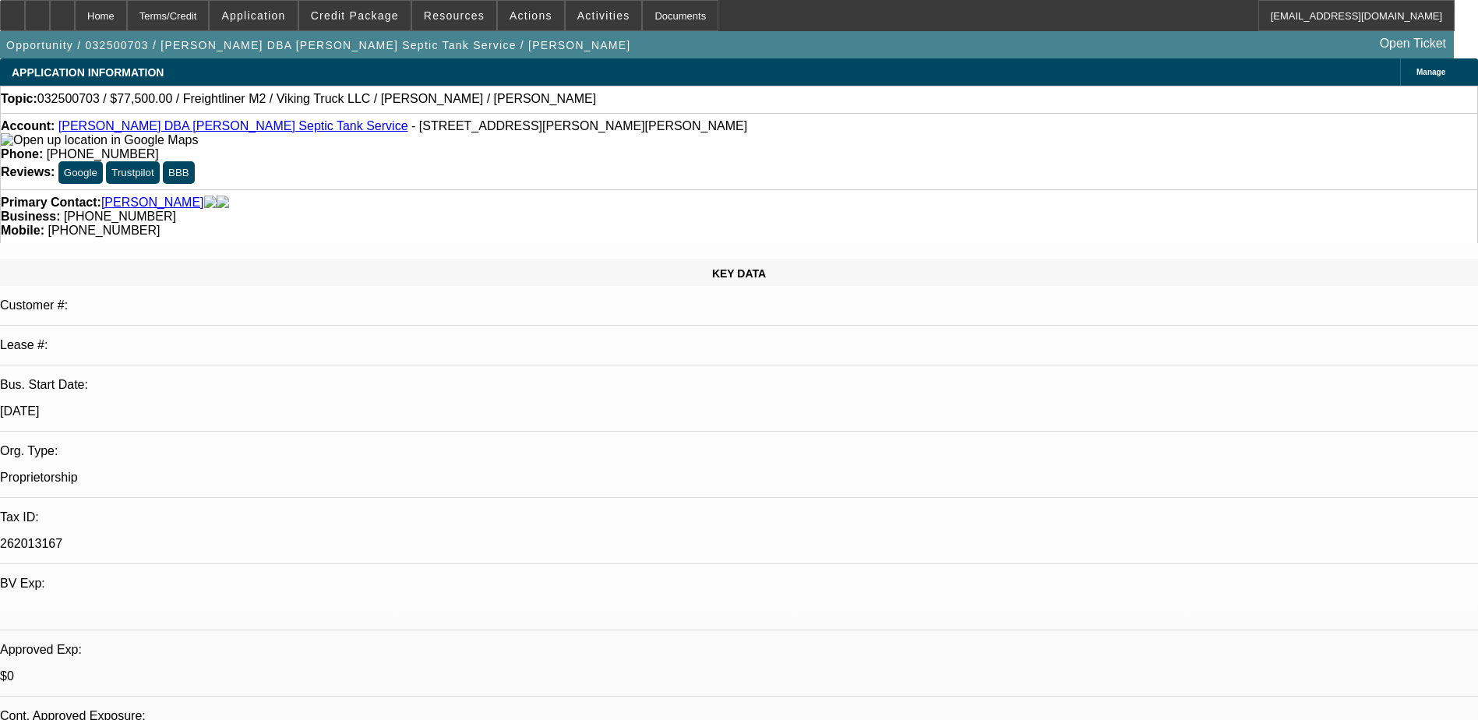
select select "2"
select select "6"
select select "1"
select select "6"
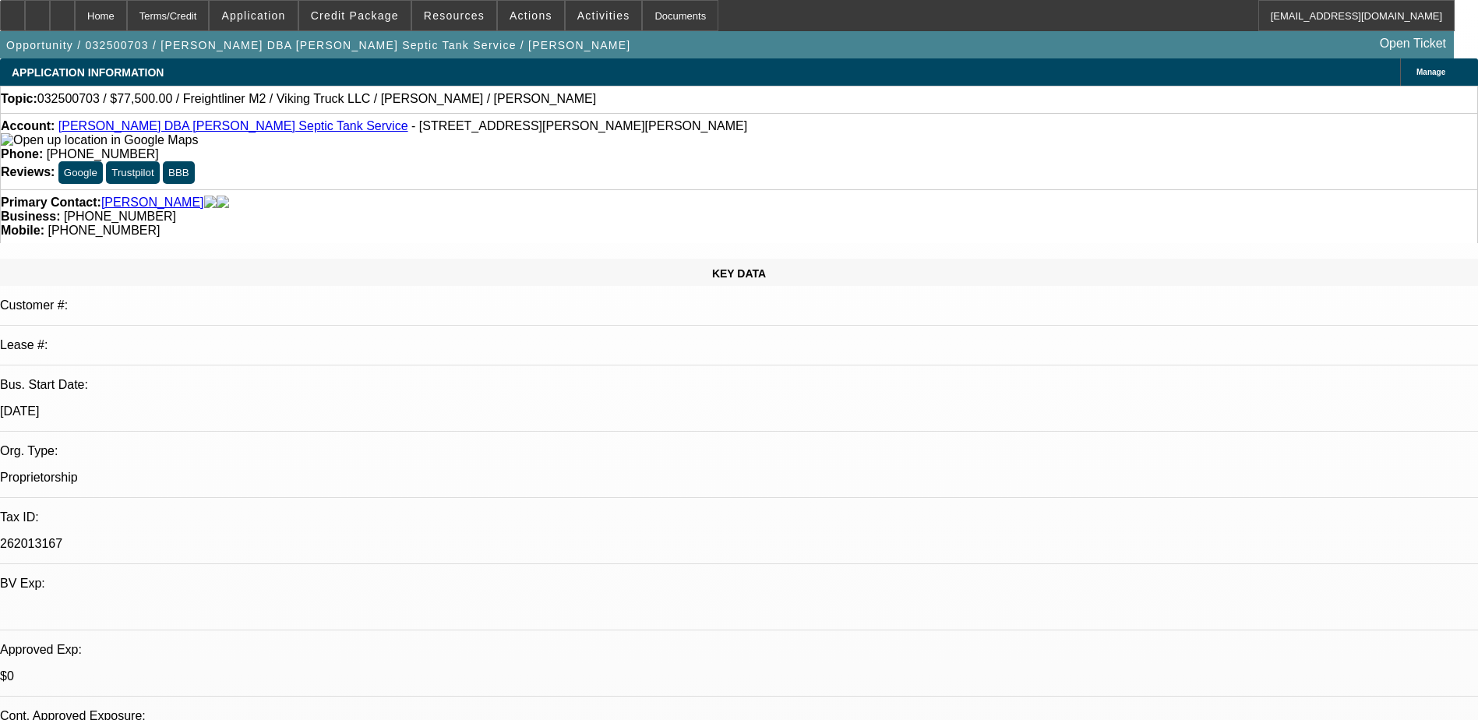
select select "1"
select select "2"
select select "6"
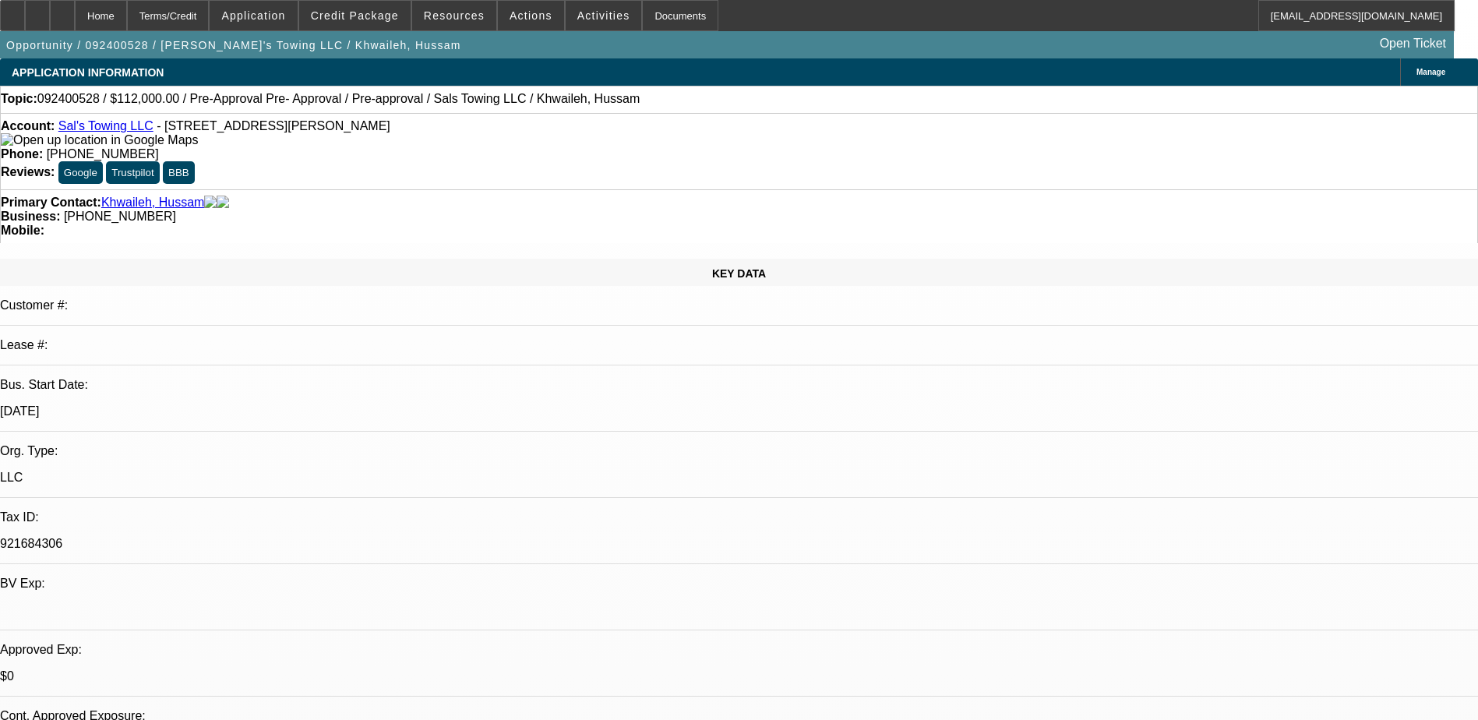
select select "0"
select select "0.1"
select select "4"
select select "0"
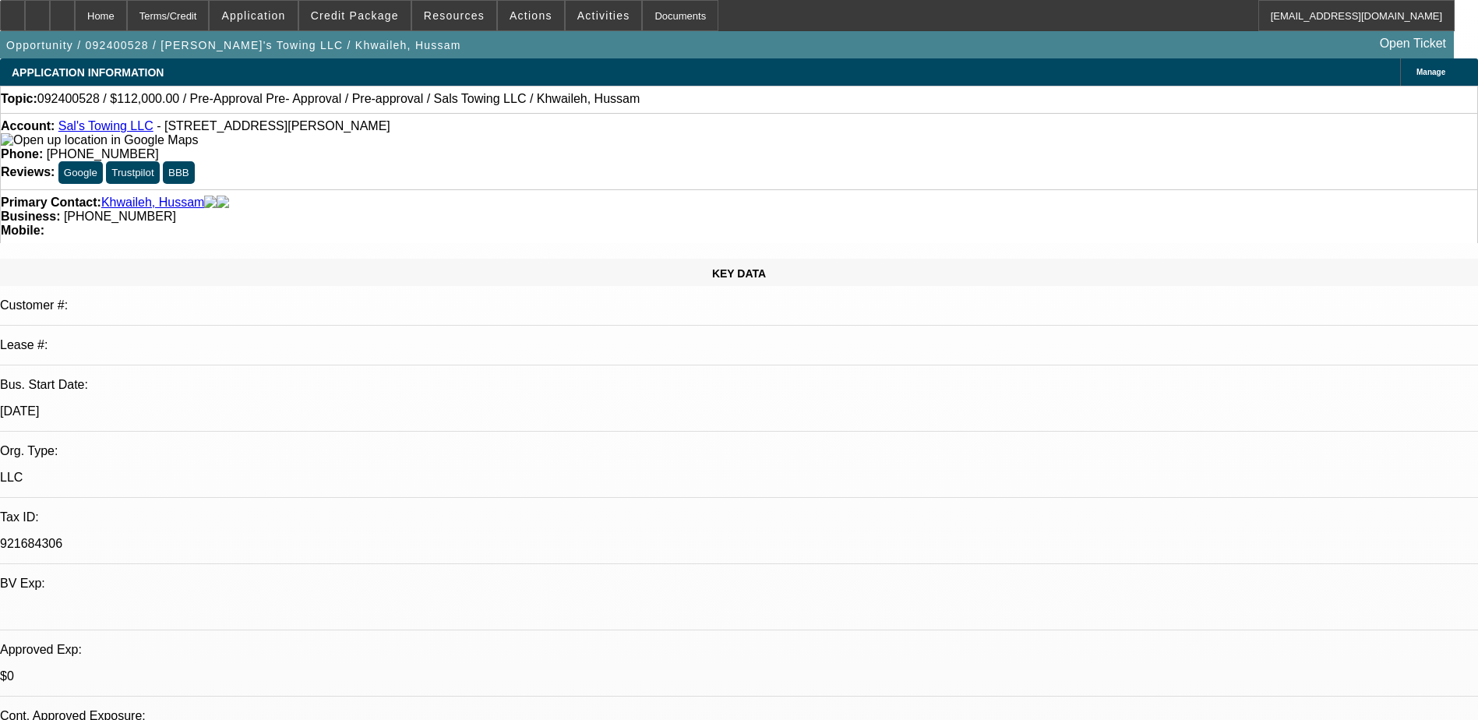
select select "2"
select select "0.1"
select select "4"
select select "0"
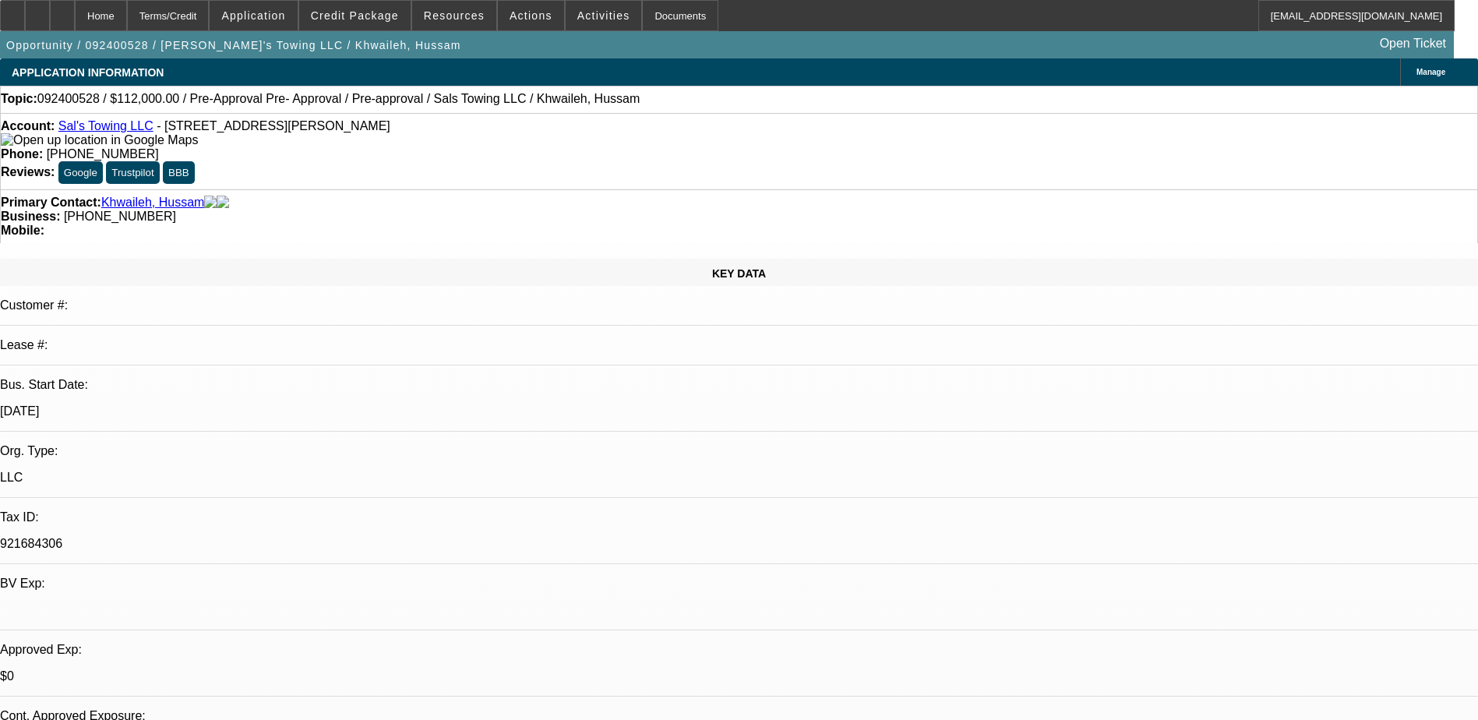
select select "2"
select select "0.1"
select select "4"
select select "0"
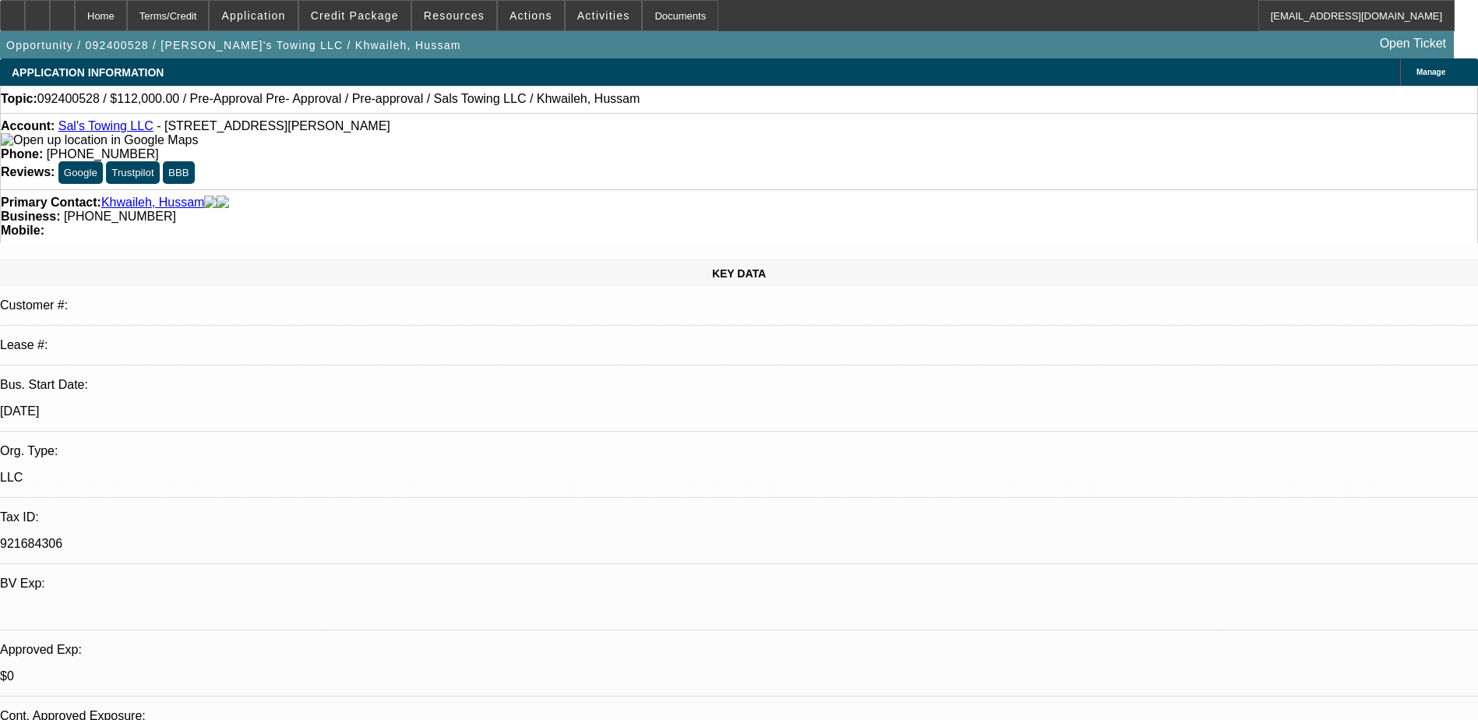
select select "2"
select select "0.1"
select select "4"
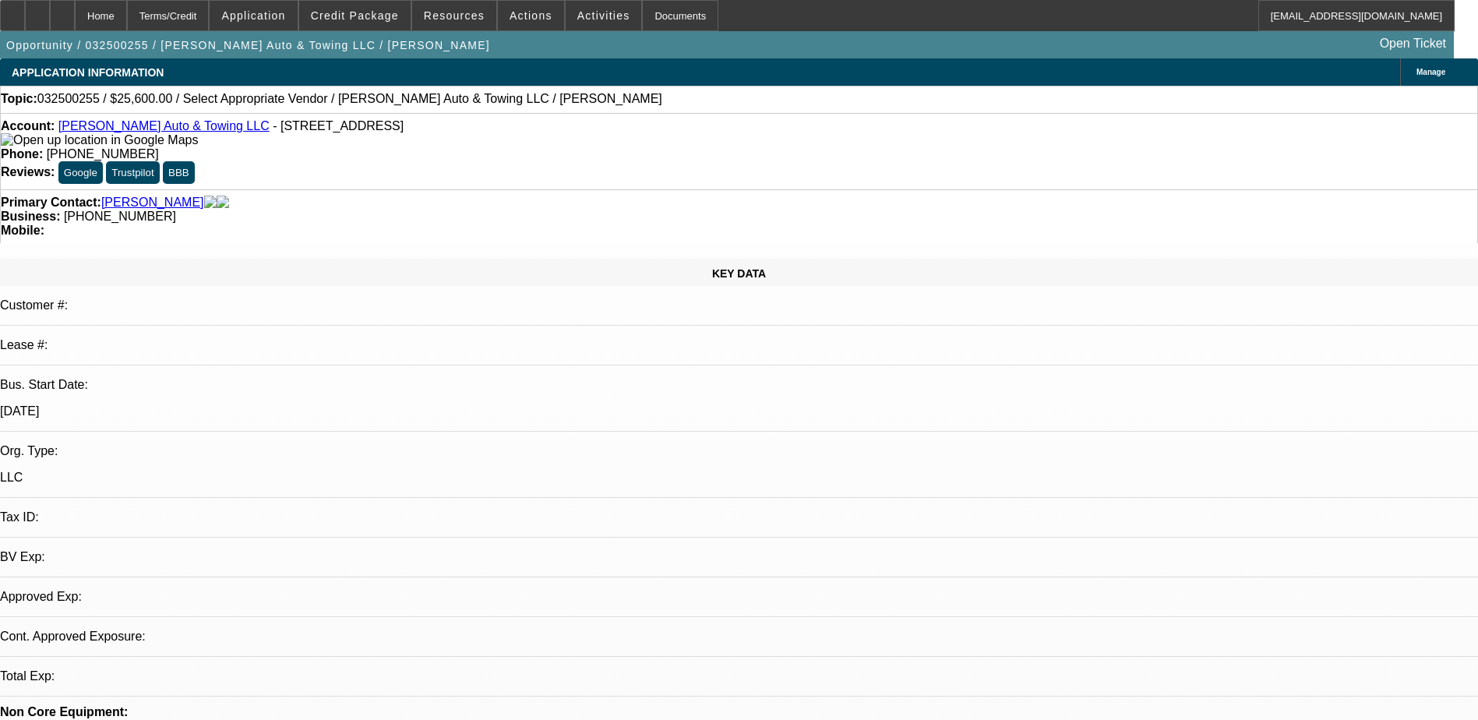
select select "0.2"
select select "2"
select select "3"
select select "0.1"
select select "4"
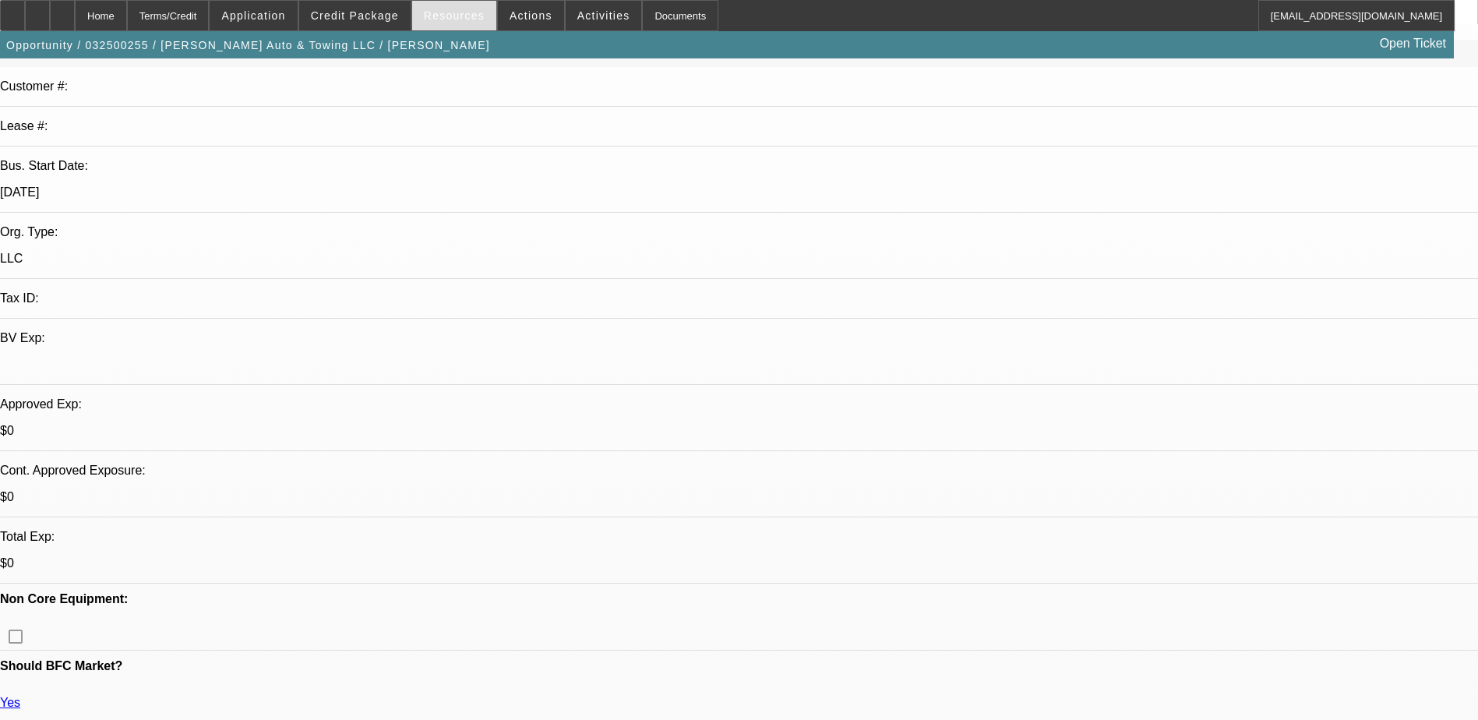
scroll to position [156, 0]
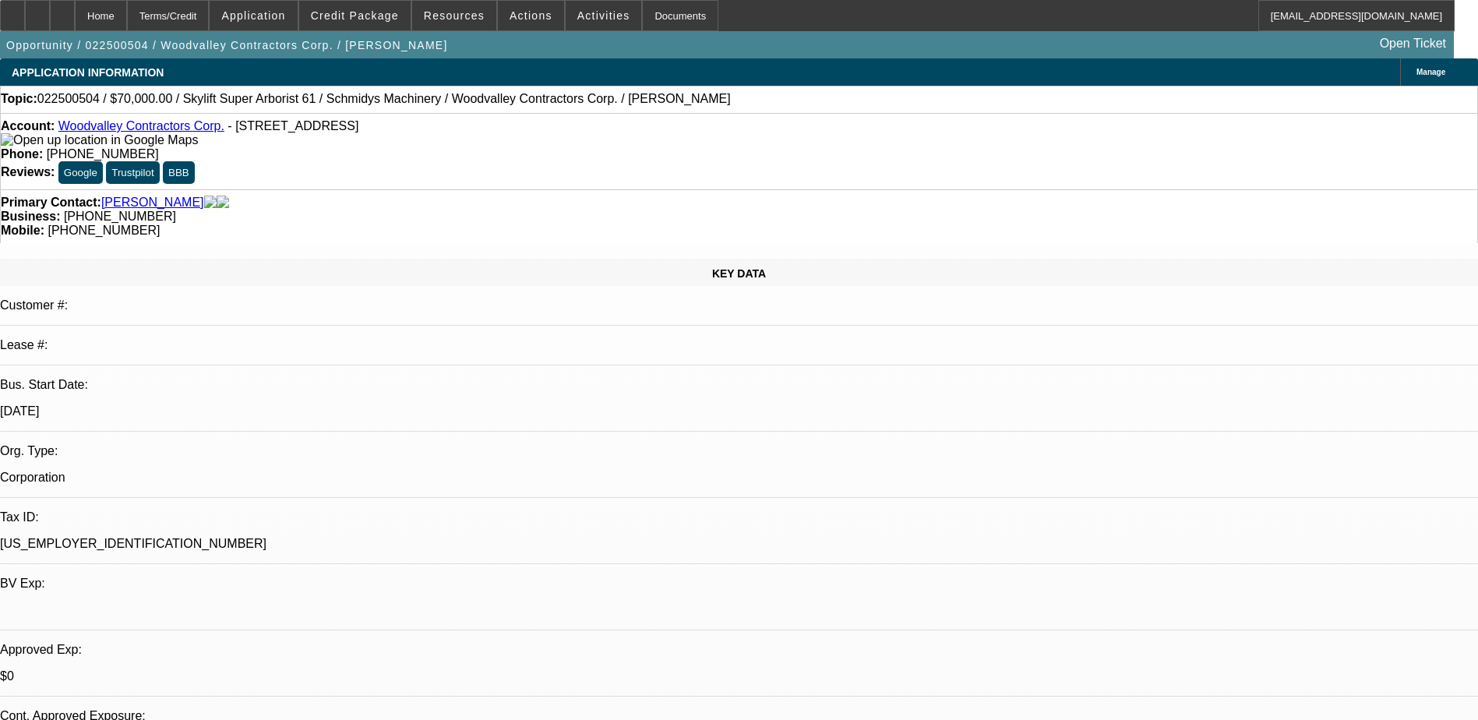
select select "0"
select select "0.1"
select select "0"
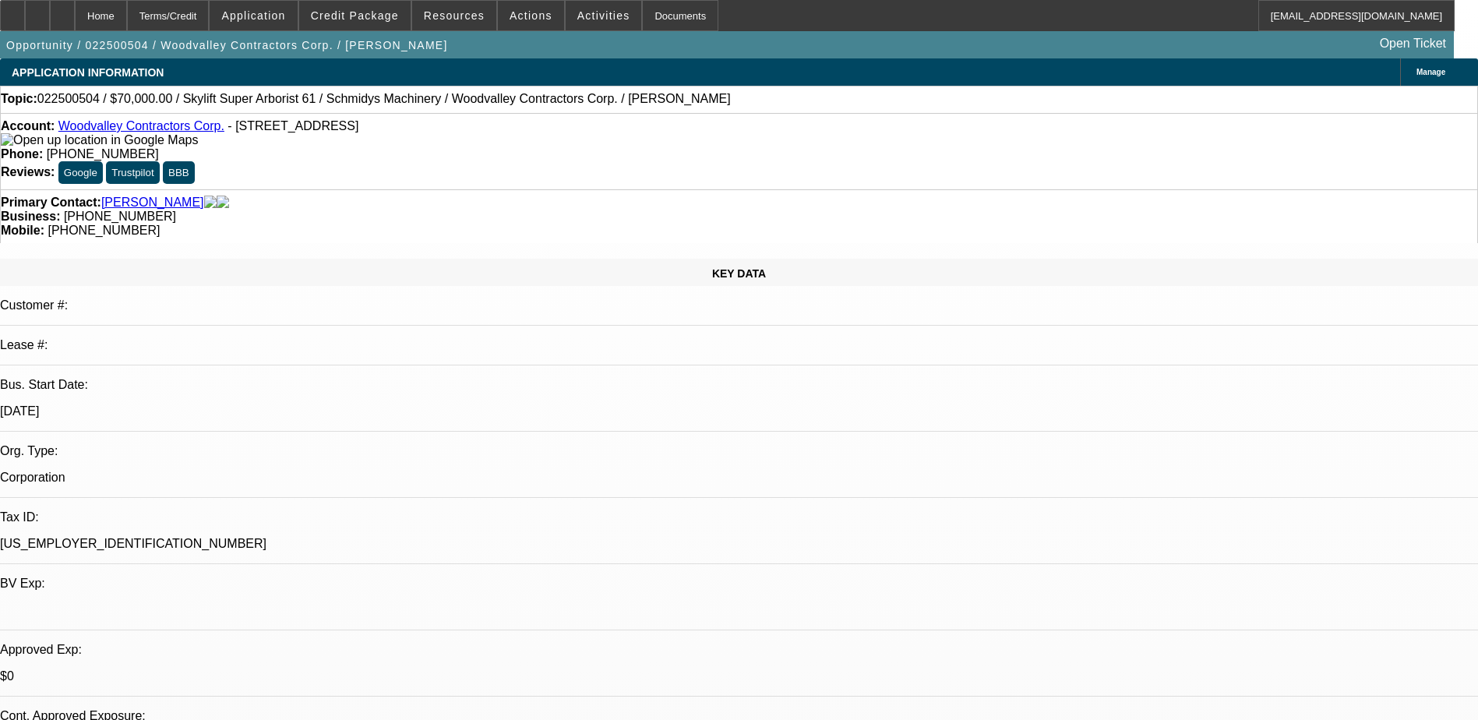
select select "0.1"
select select "1"
select select "4"
select select "1"
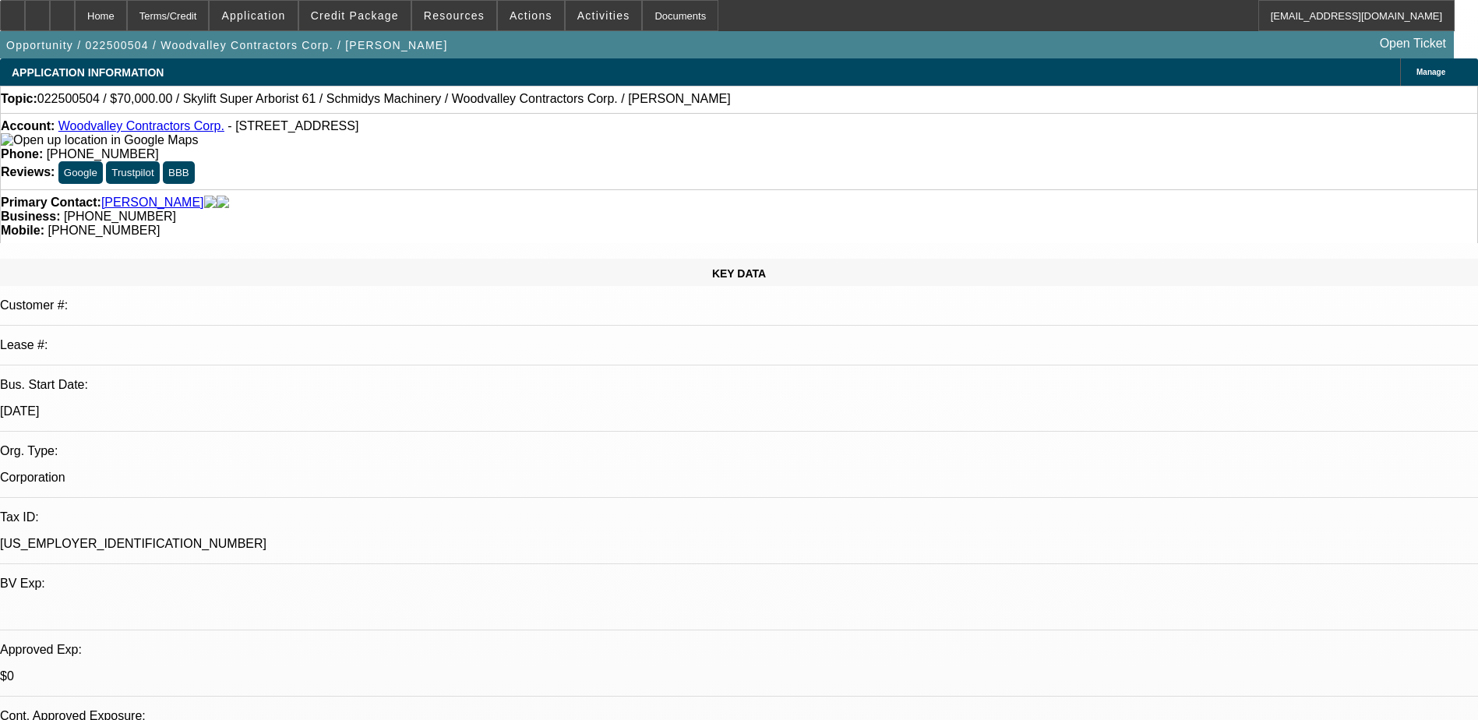
select select "1"
select select "4"
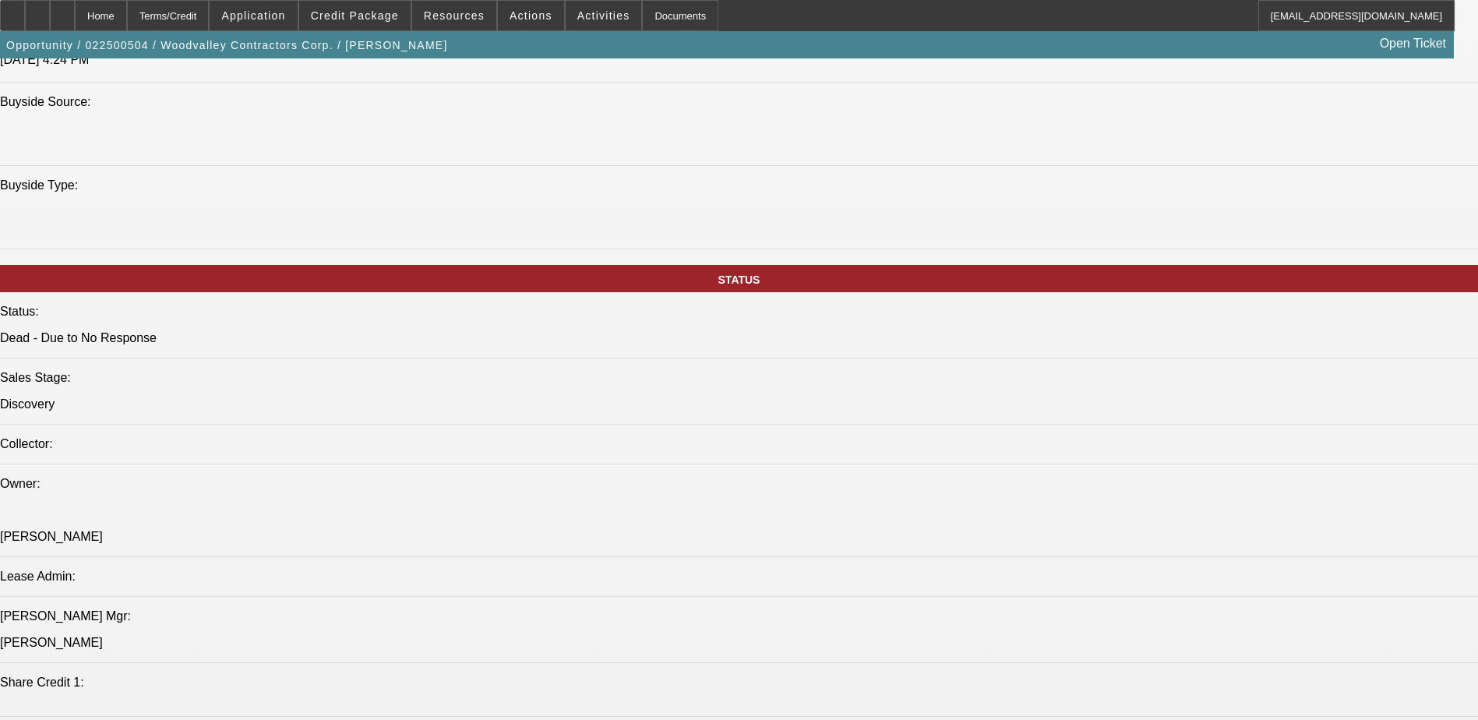
scroll to position [1325, 0]
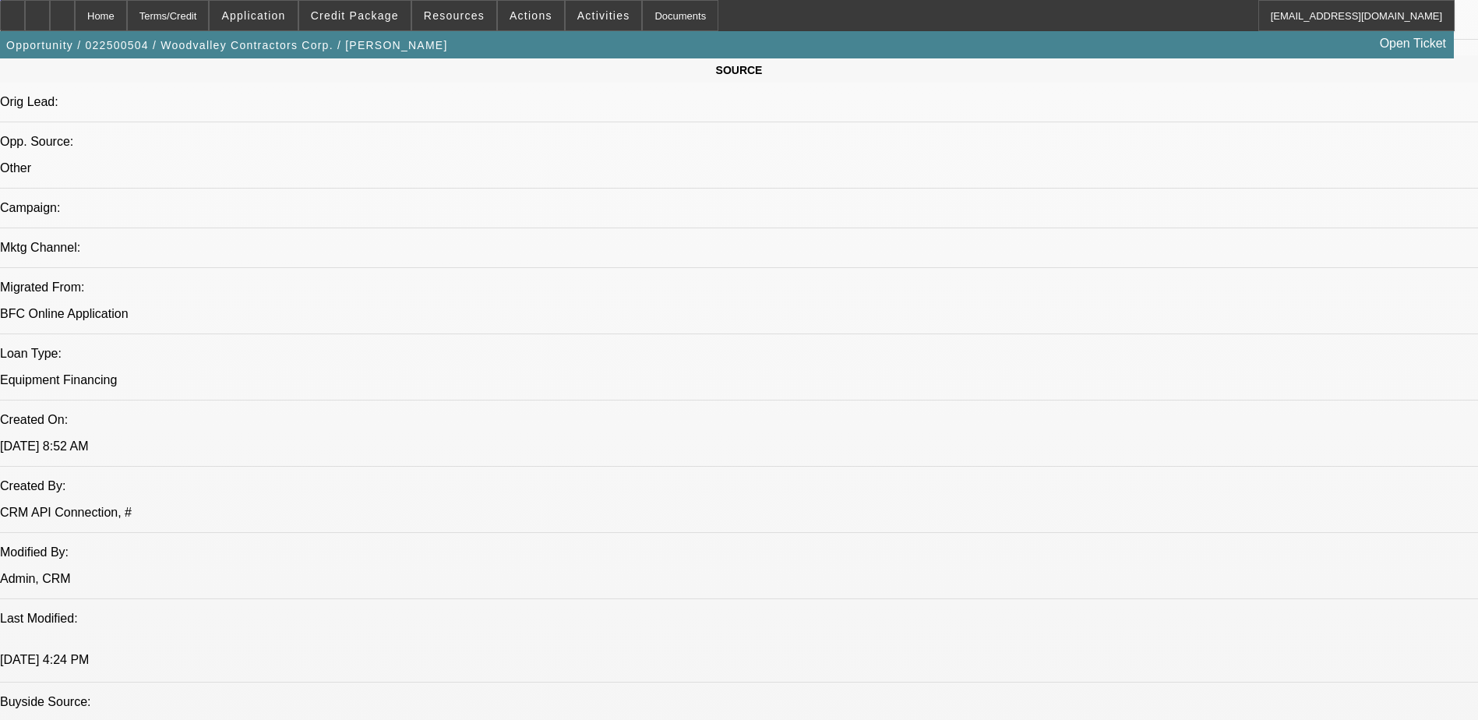
scroll to position [935, 0]
